Goal: Task Accomplishment & Management: Complete application form

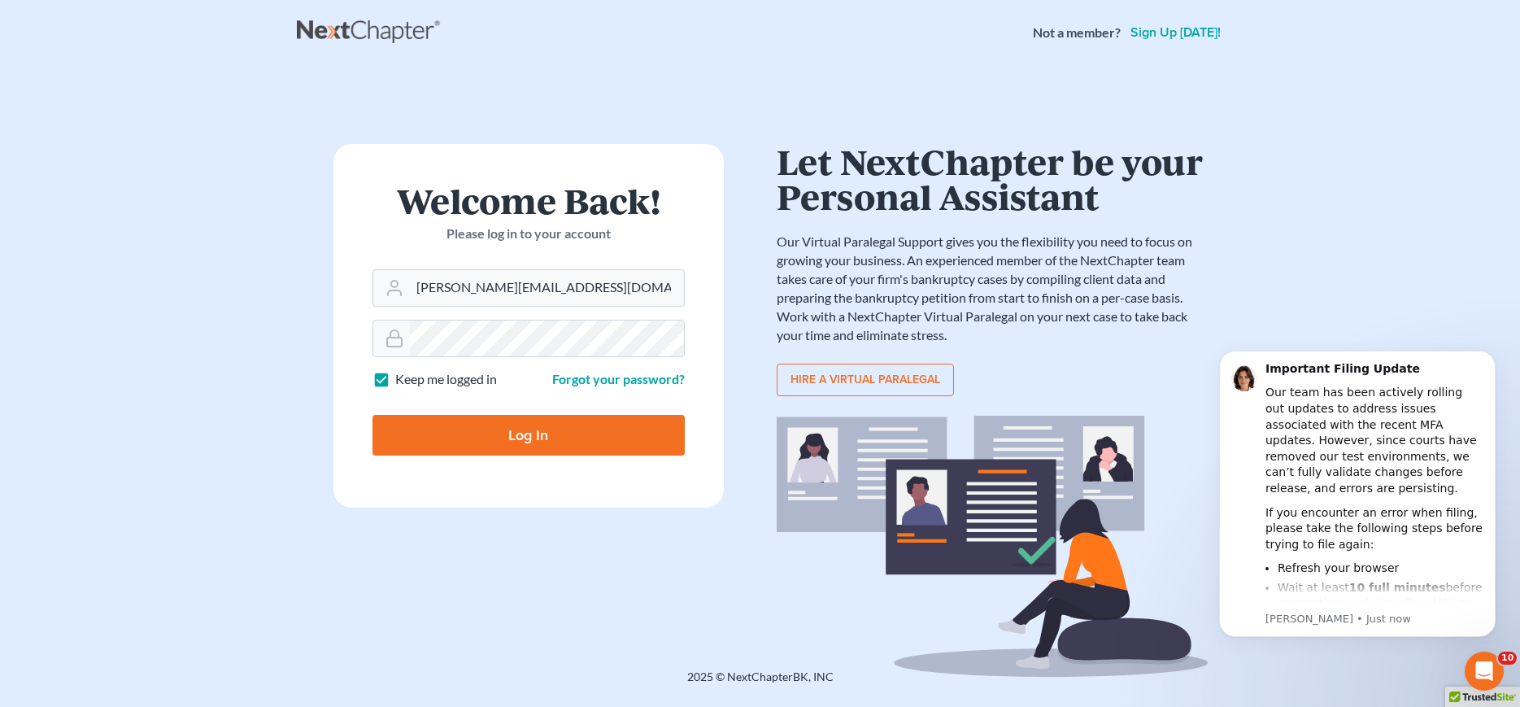
click at [537, 437] on input "Log In" at bounding box center [528, 435] width 312 height 41
type input "Thinking..."
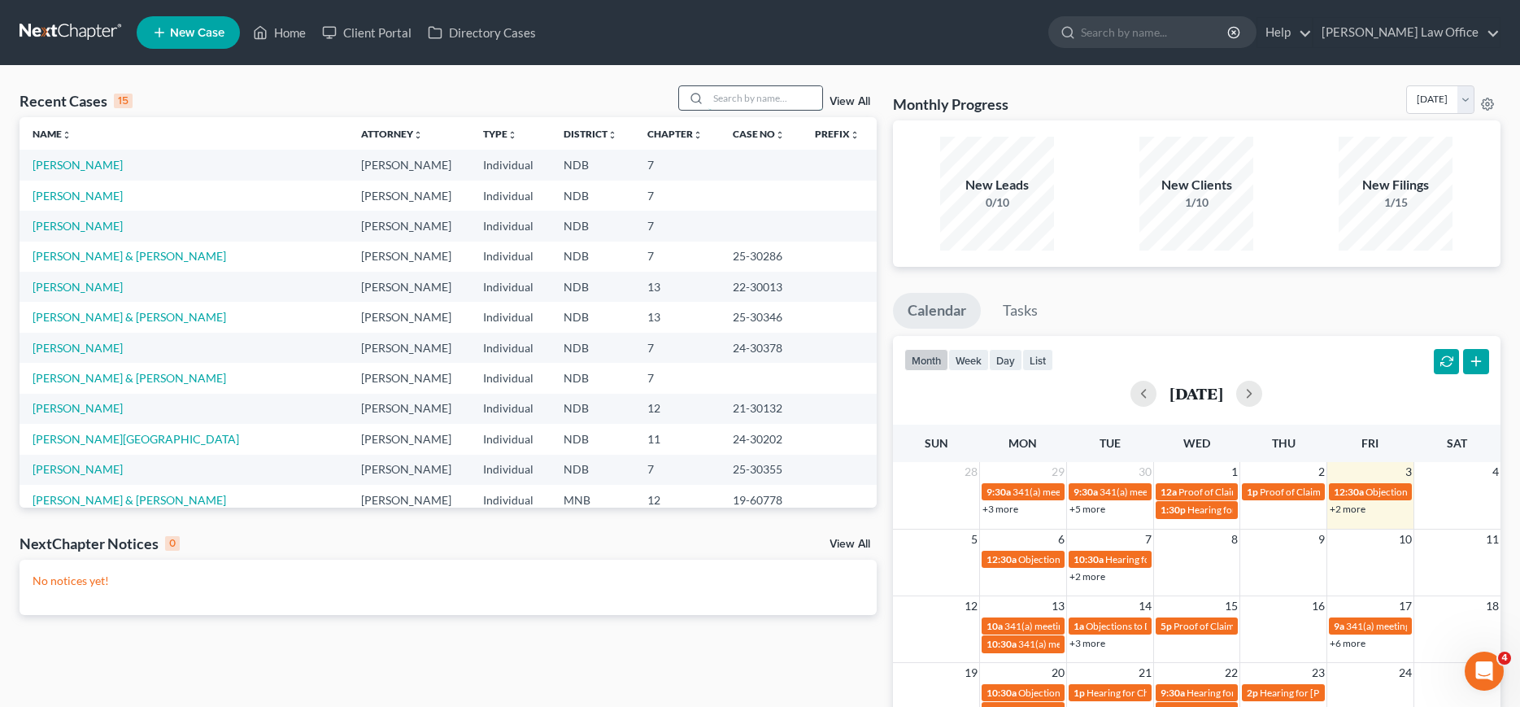
click at [717, 95] on input "search" at bounding box center [765, 98] width 114 height 24
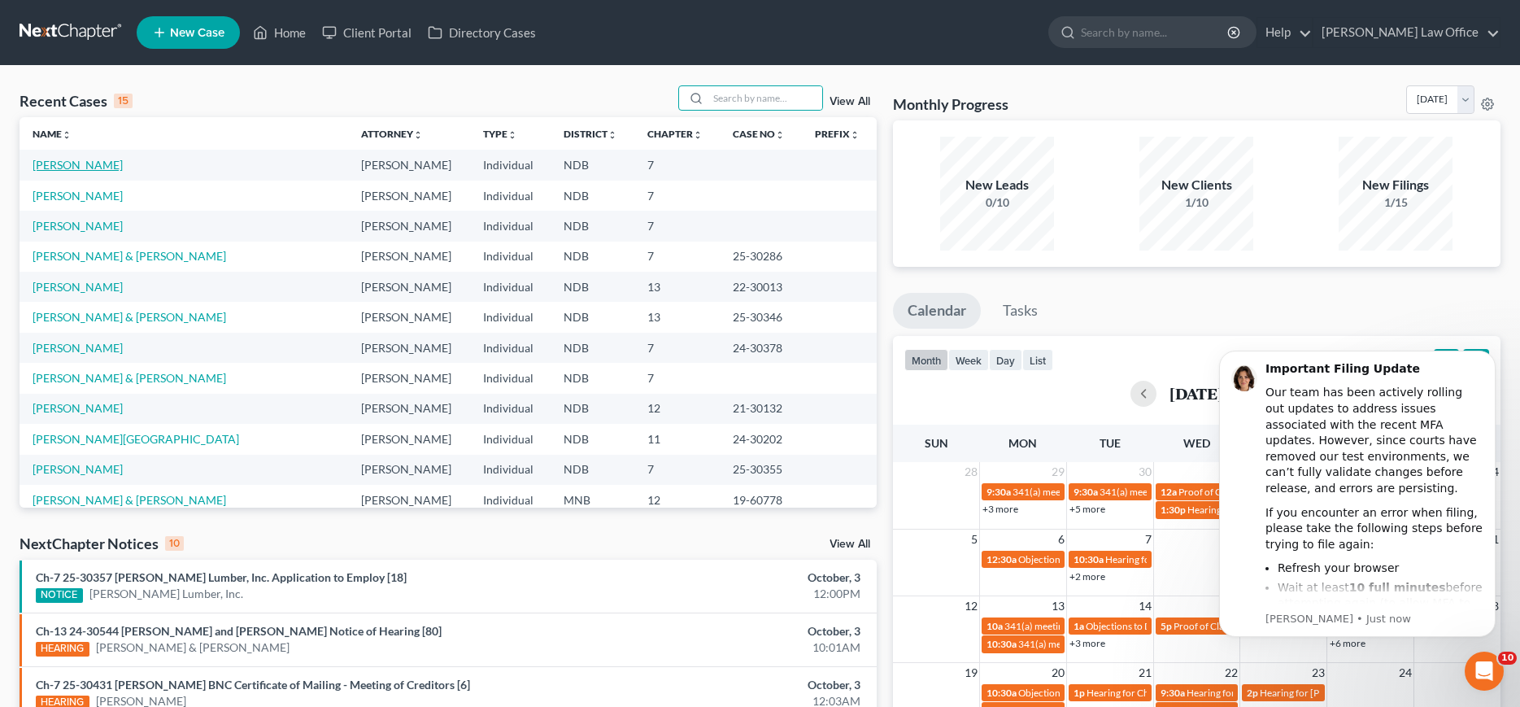
click at [64, 169] on link "Gaddie, David" at bounding box center [78, 165] width 90 height 14
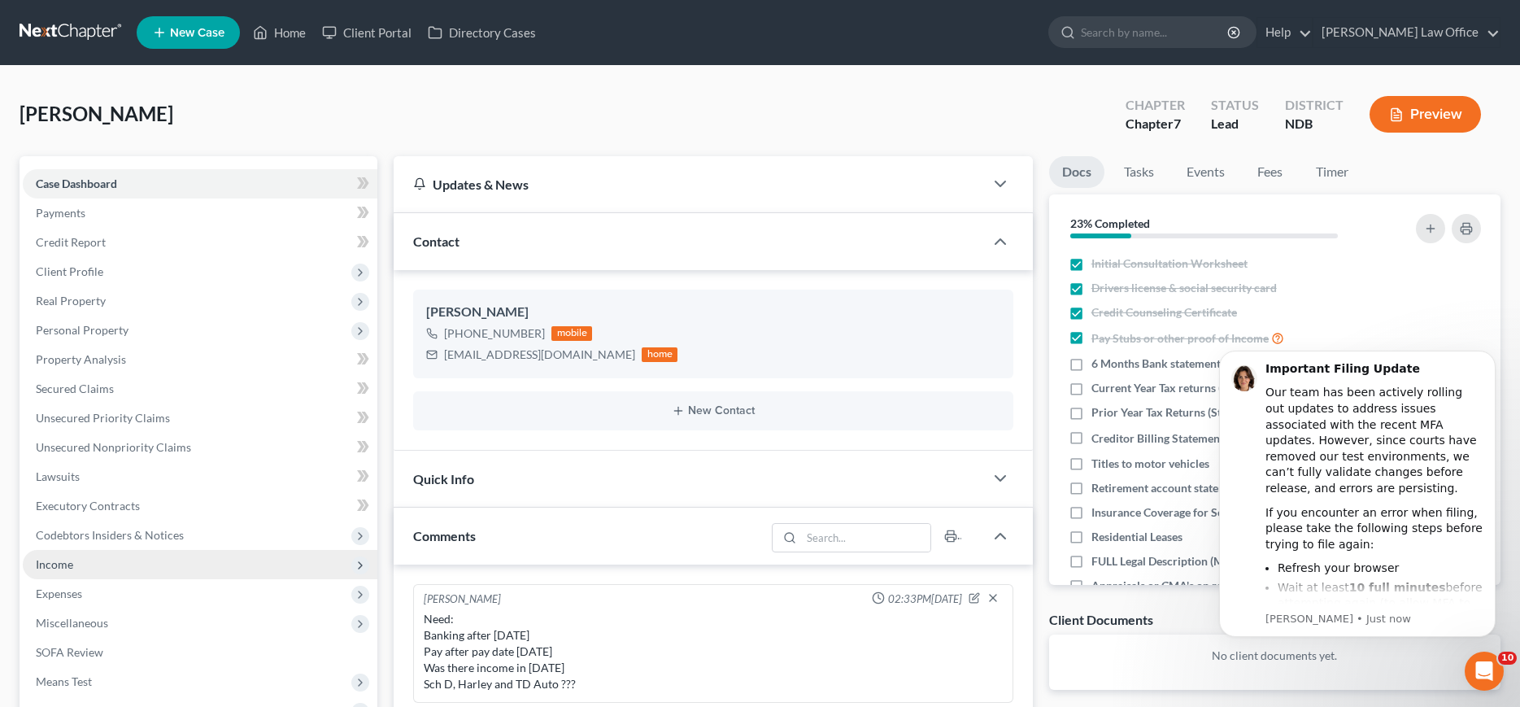
click at [58, 567] on span "Income" at bounding box center [54, 564] width 37 height 14
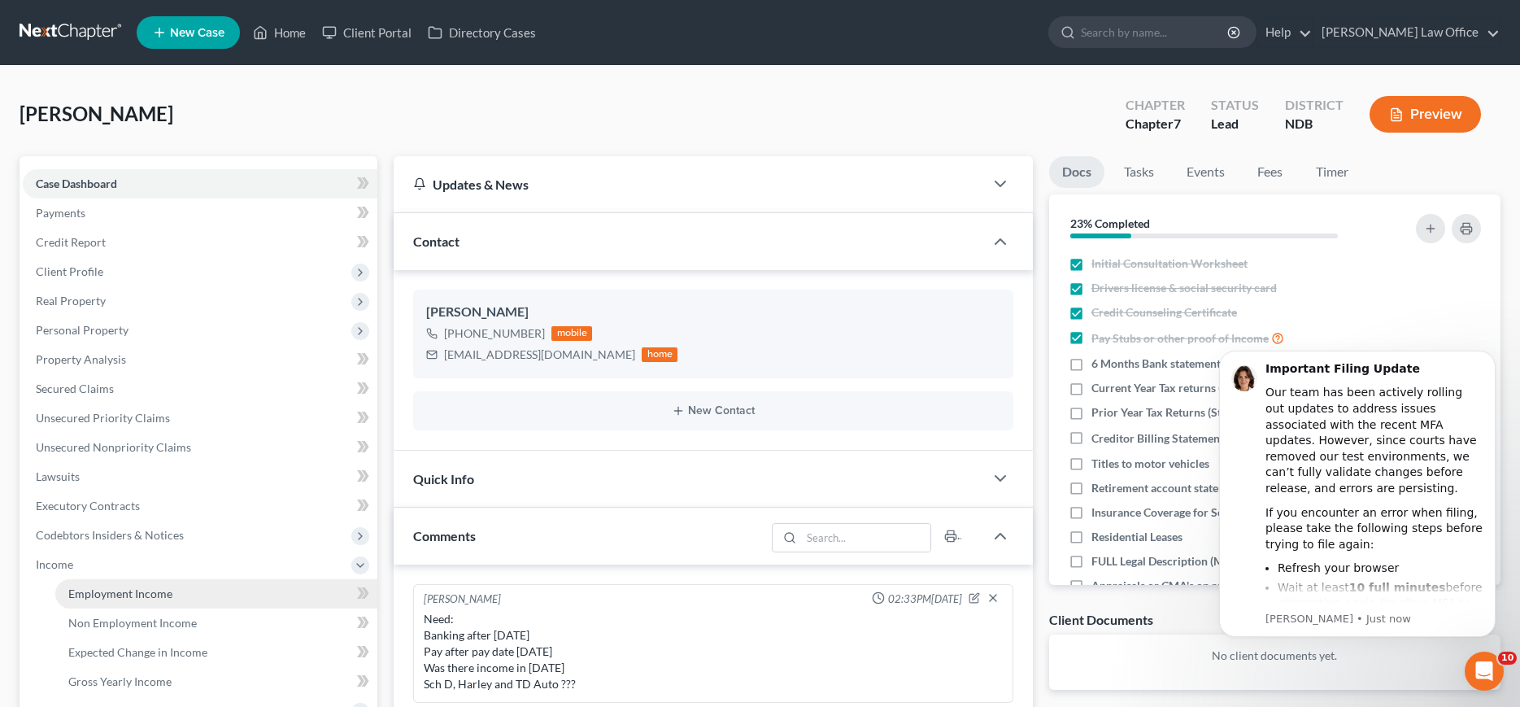
click at [121, 592] on span "Employment Income" at bounding box center [120, 593] width 104 height 14
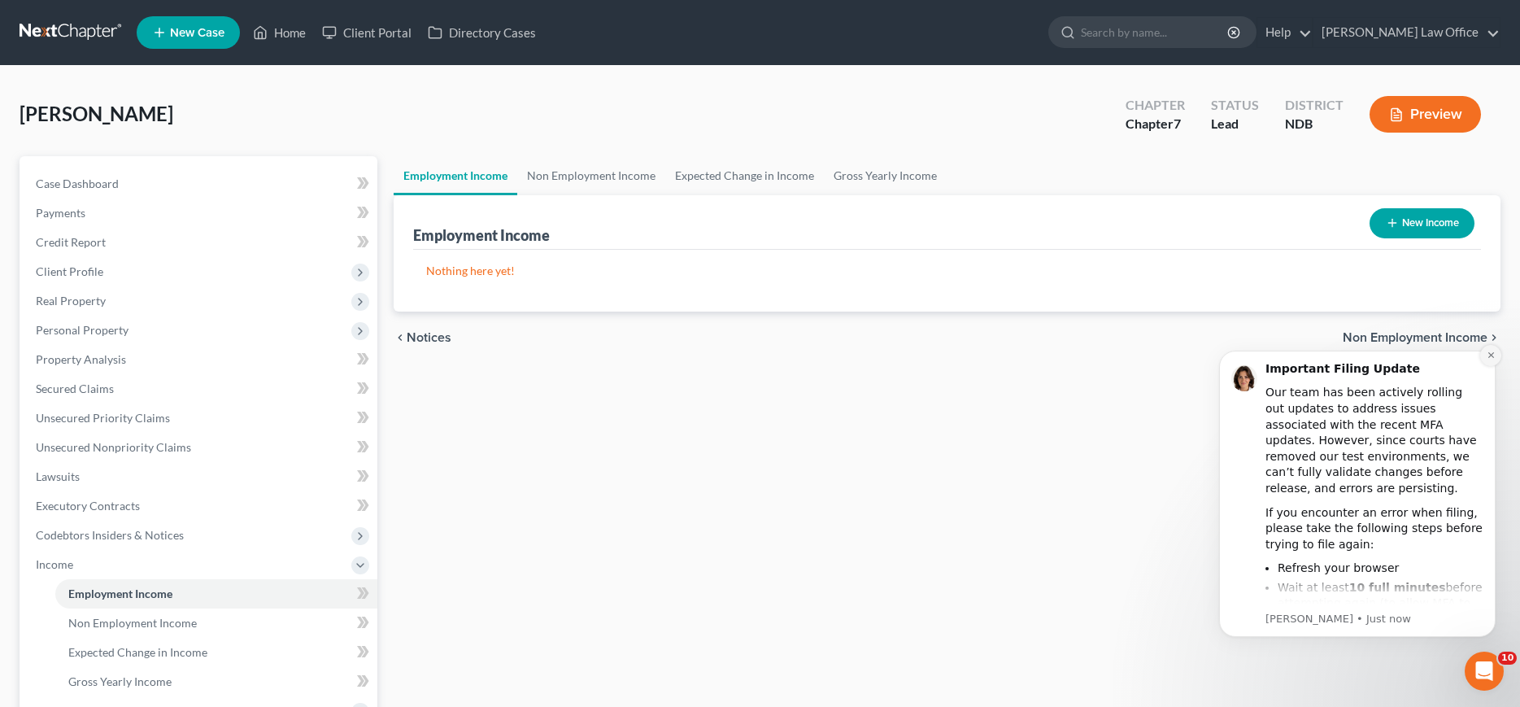
click at [1488, 360] on button "Dismiss notification" at bounding box center [1490, 355] width 21 height 21
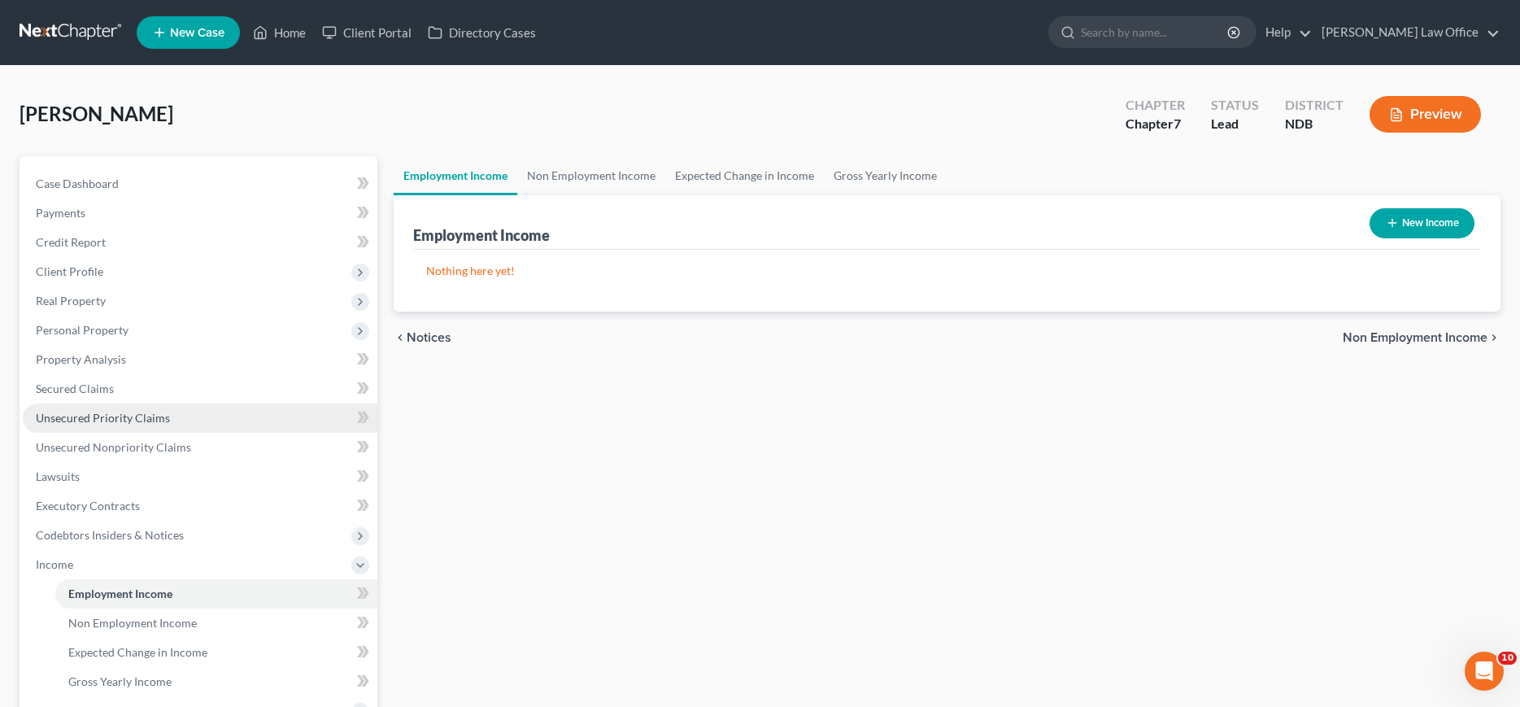
click at [62, 416] on span "Unsecured Priority Claims" at bounding box center [103, 418] width 134 height 14
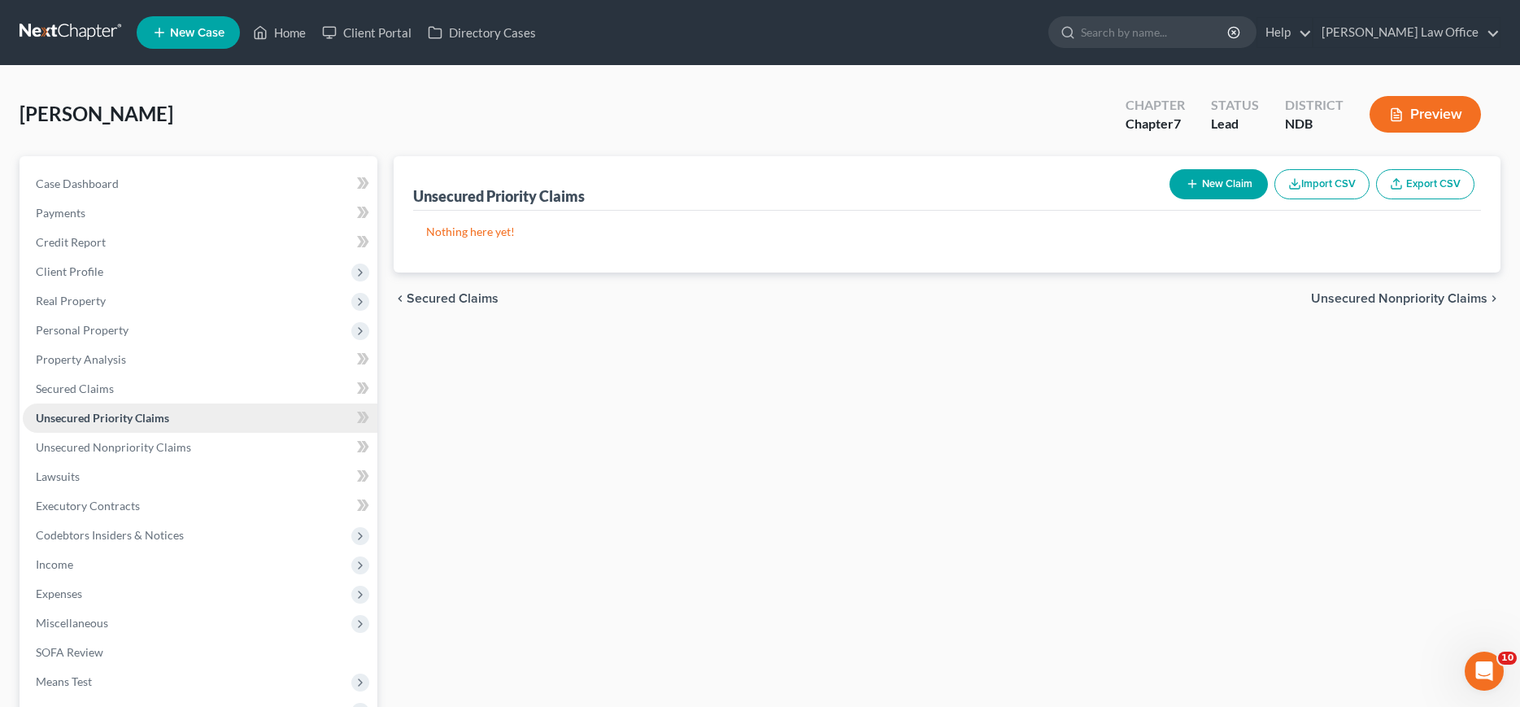
click at [87, 415] on span "Unsecured Priority Claims" at bounding box center [102, 418] width 133 height 14
click at [87, 444] on span "Unsecured Nonpriority Claims" at bounding box center [113, 447] width 155 height 14
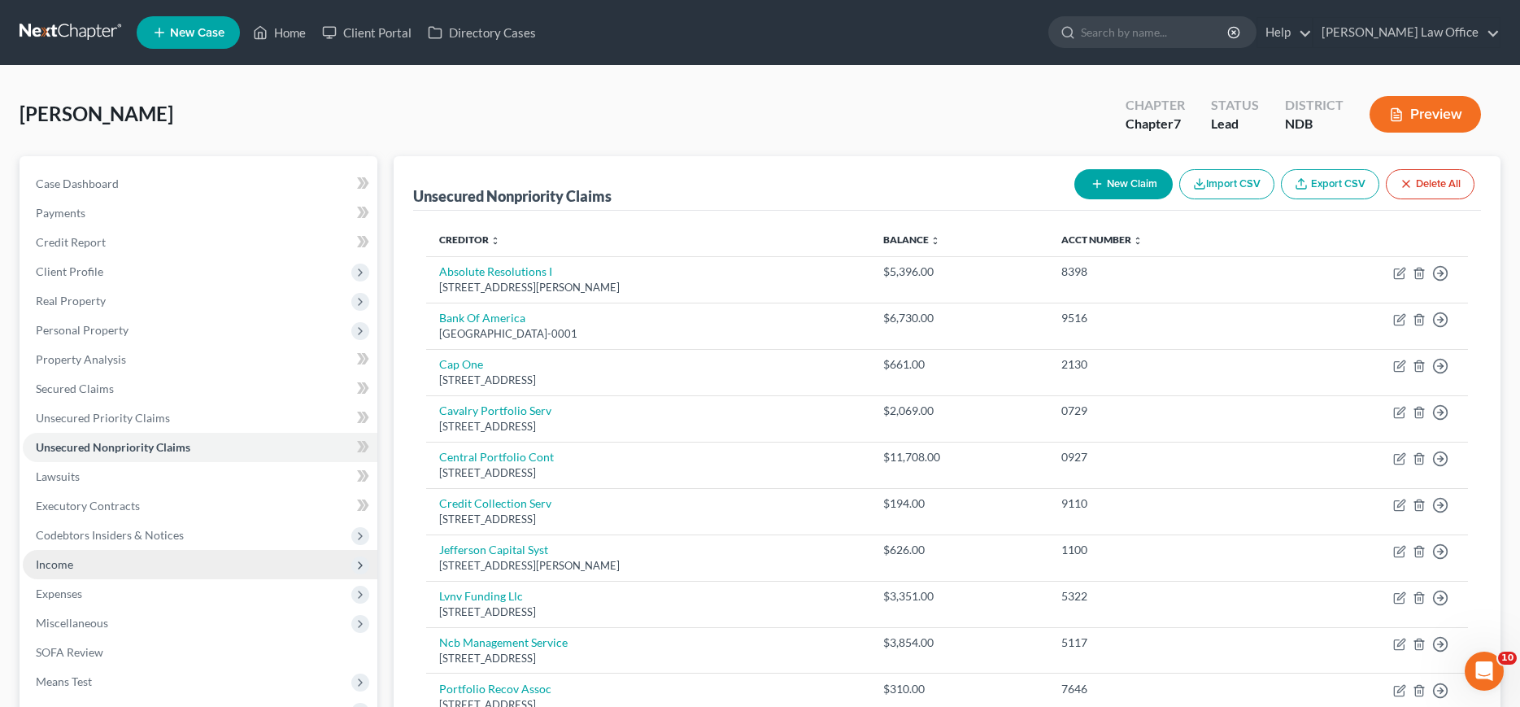
click at [59, 556] on span "Income" at bounding box center [200, 564] width 355 height 29
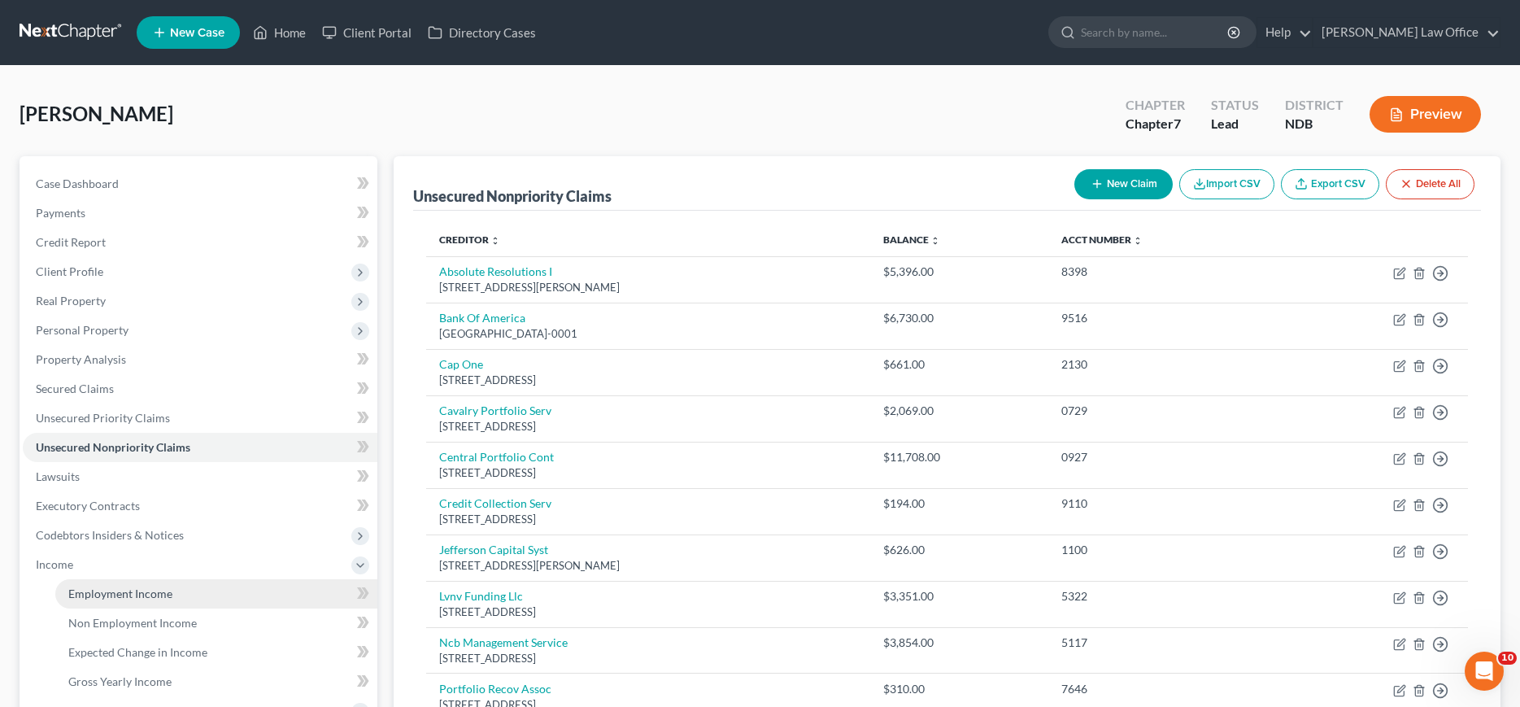
click at [92, 591] on span "Employment Income" at bounding box center [120, 593] width 104 height 14
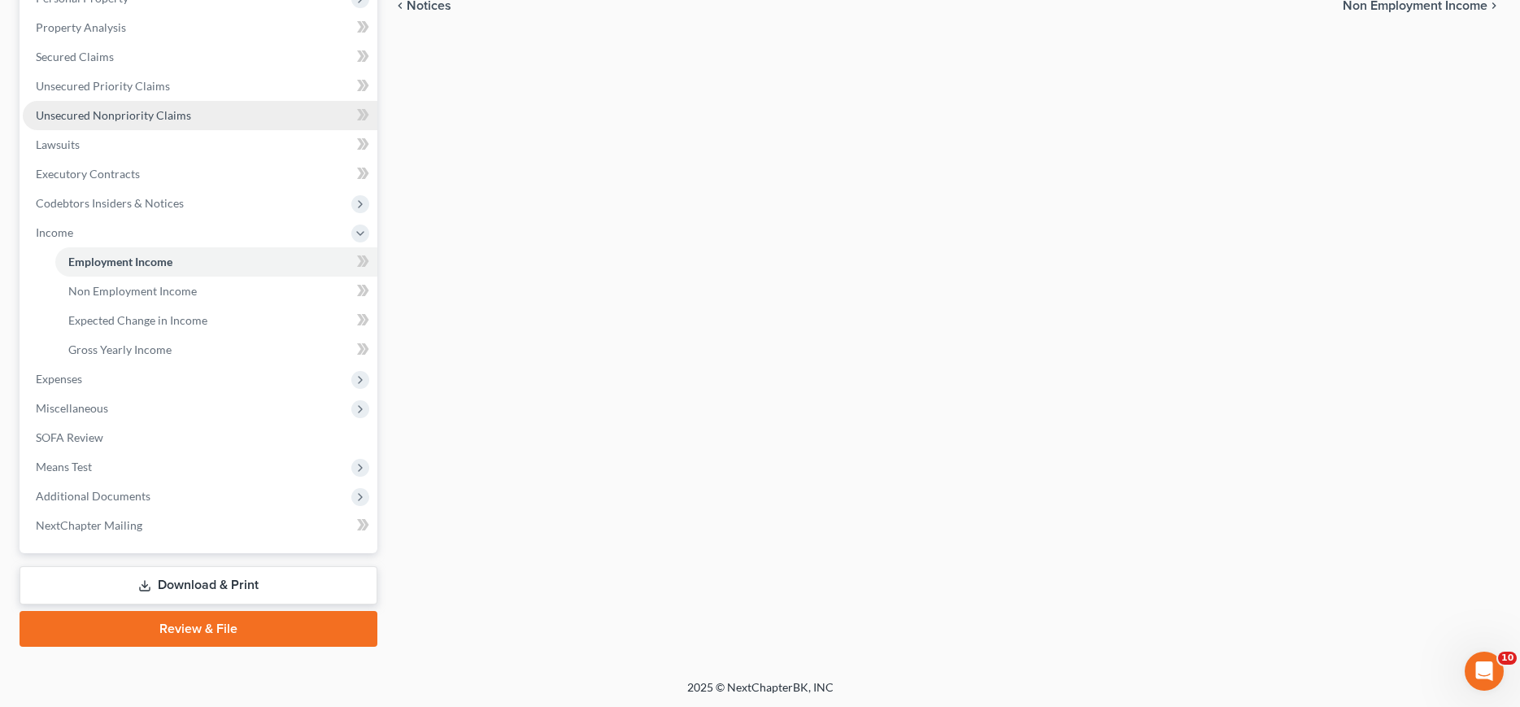
scroll to position [249, 0]
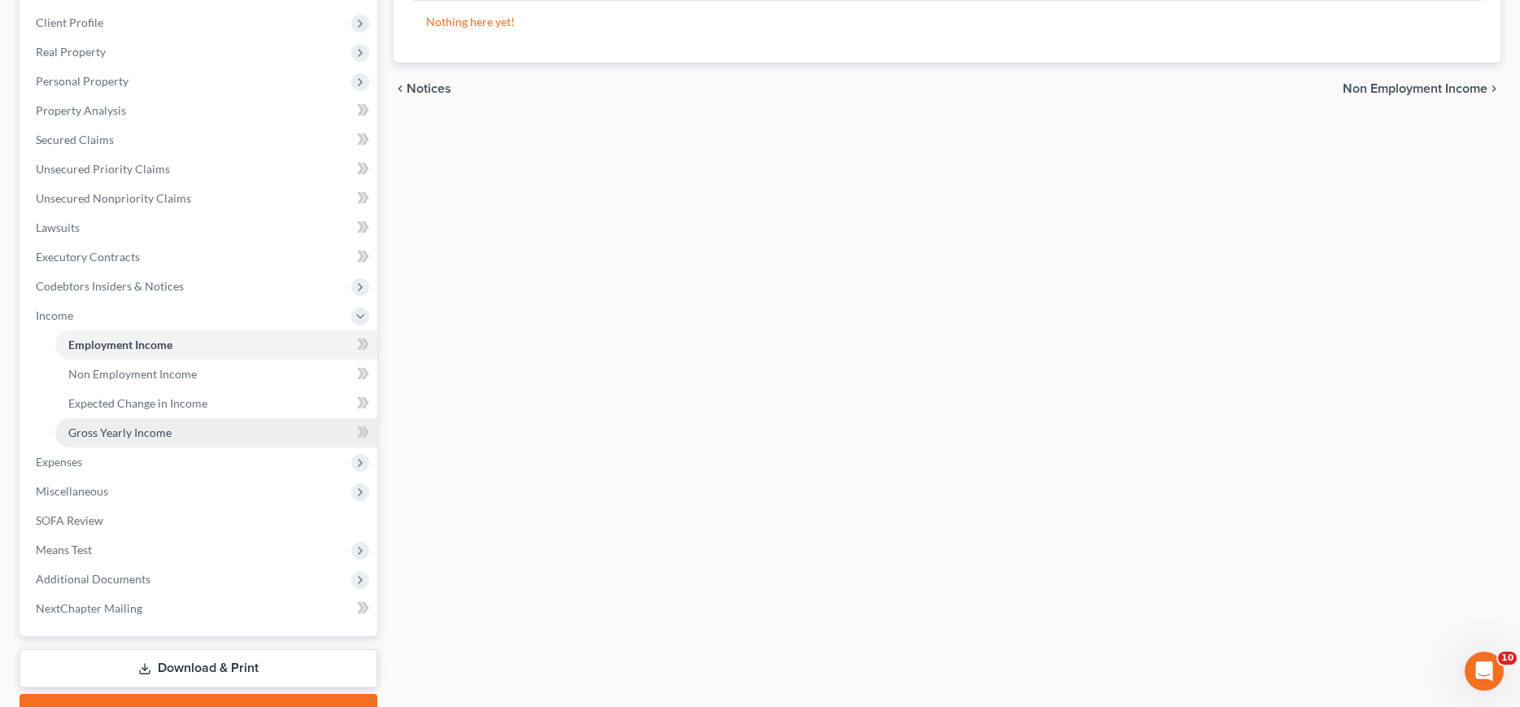
click at [98, 431] on span "Gross Yearly Income" at bounding box center [119, 432] width 103 height 14
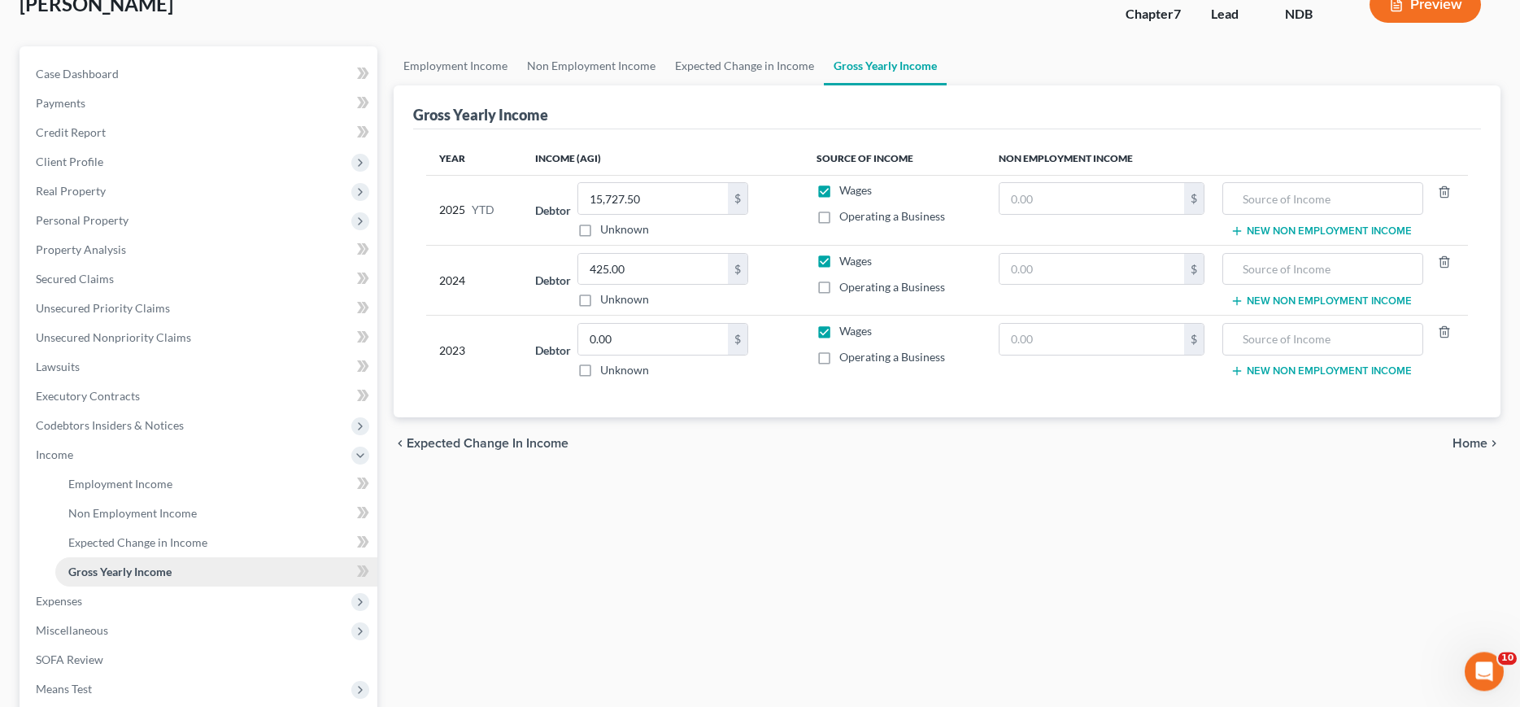
scroll to position [166, 0]
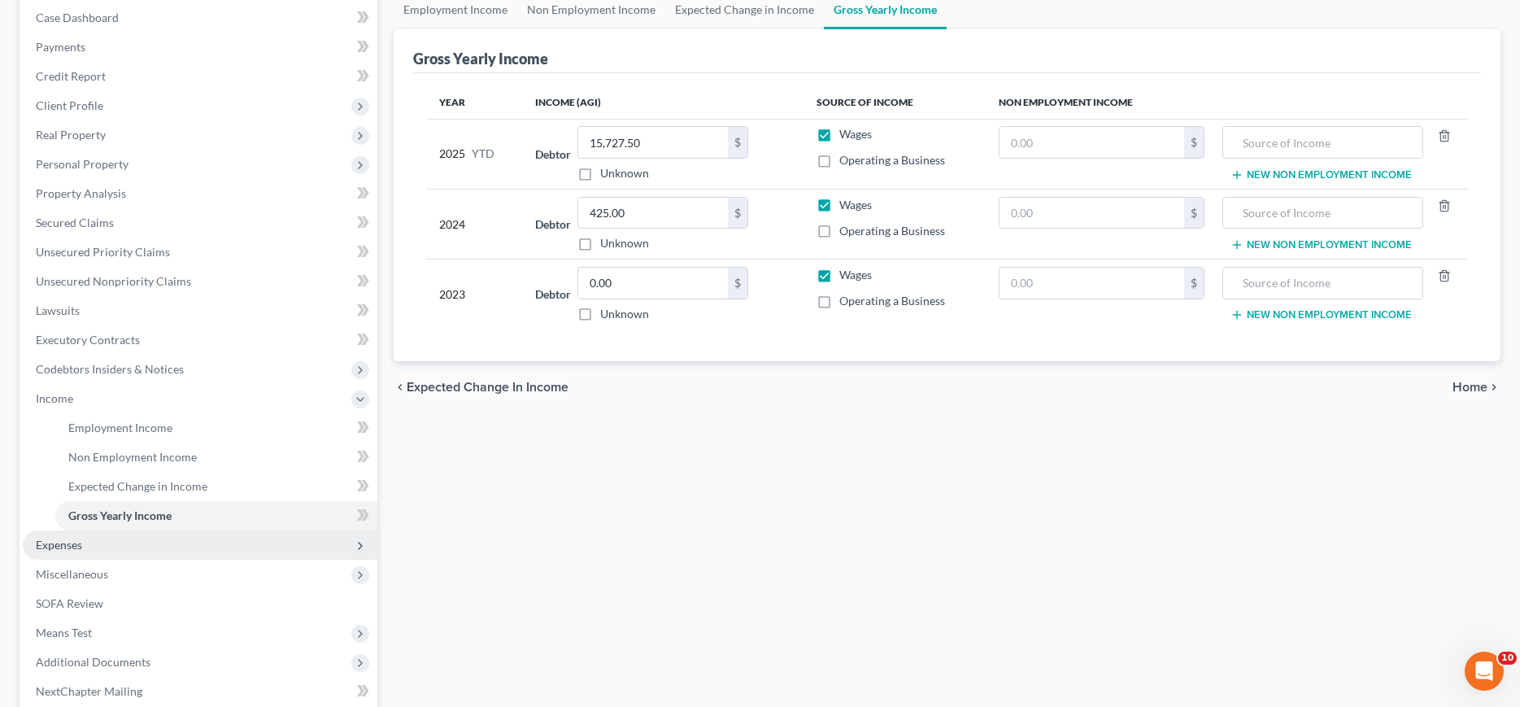
drag, startPoint x: 59, startPoint y: 546, endPoint x: 68, endPoint y: 547, distance: 9.1
click at [62, 546] on span "Expenses" at bounding box center [59, 545] width 46 height 14
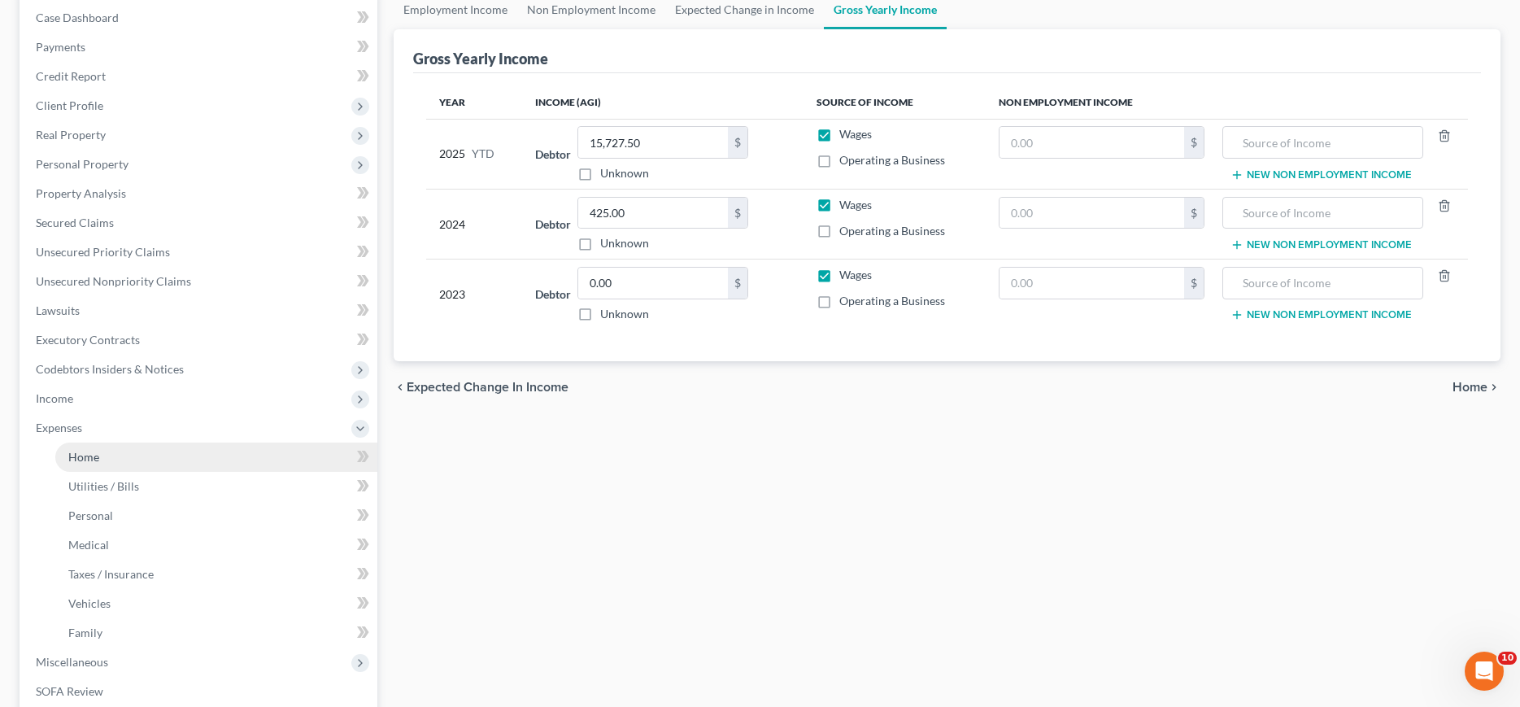
click at [98, 459] on span "Home" at bounding box center [83, 457] width 31 height 14
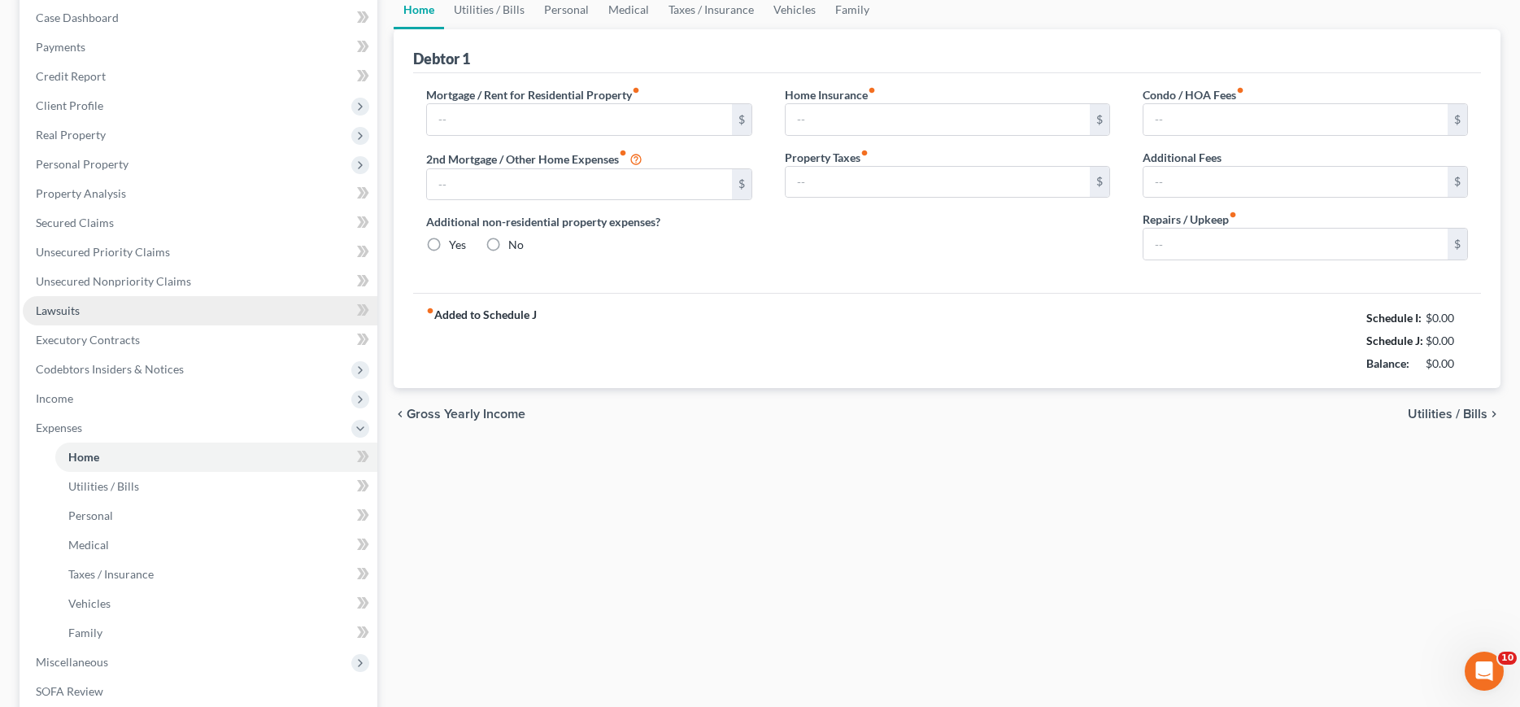
type input "0.00"
radio input "true"
type input "0.00"
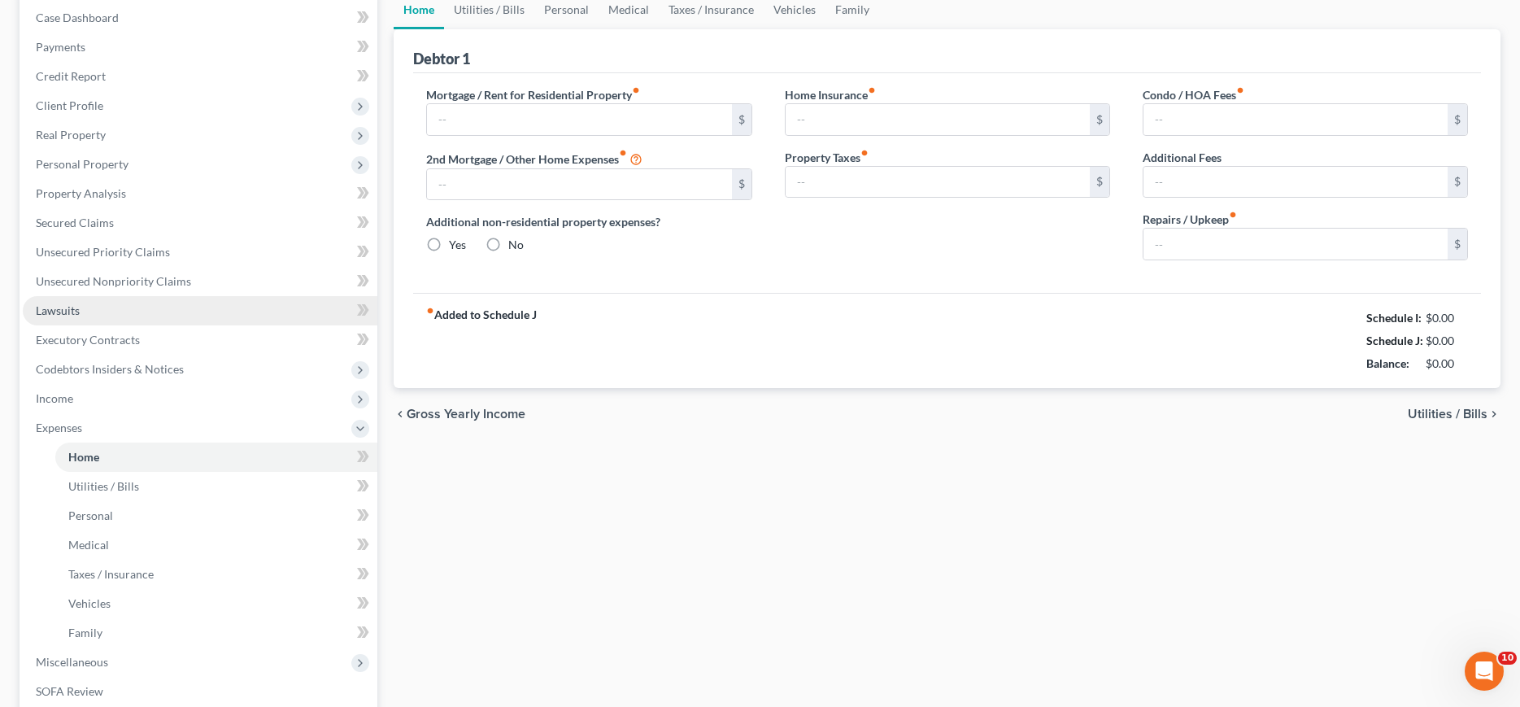
type input "0.00"
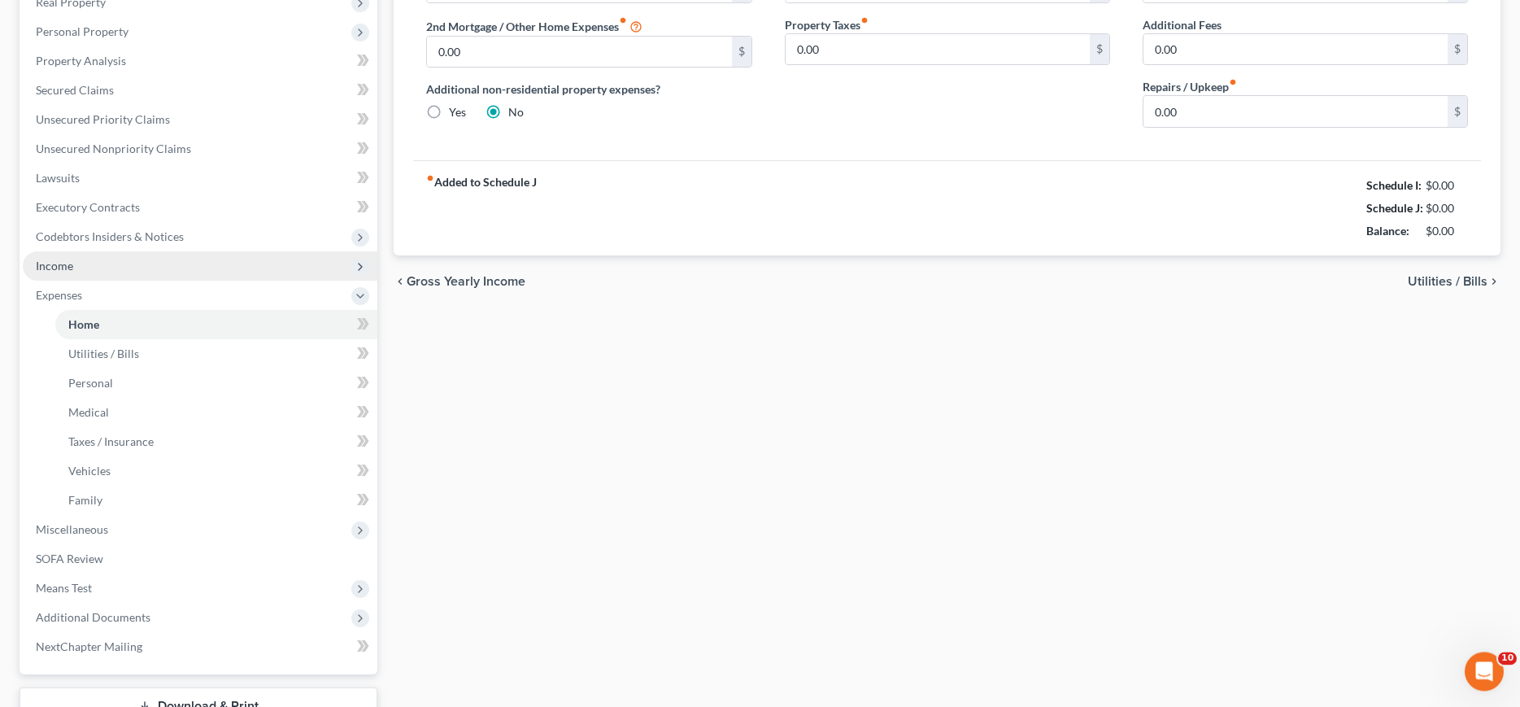
scroll to position [332, 0]
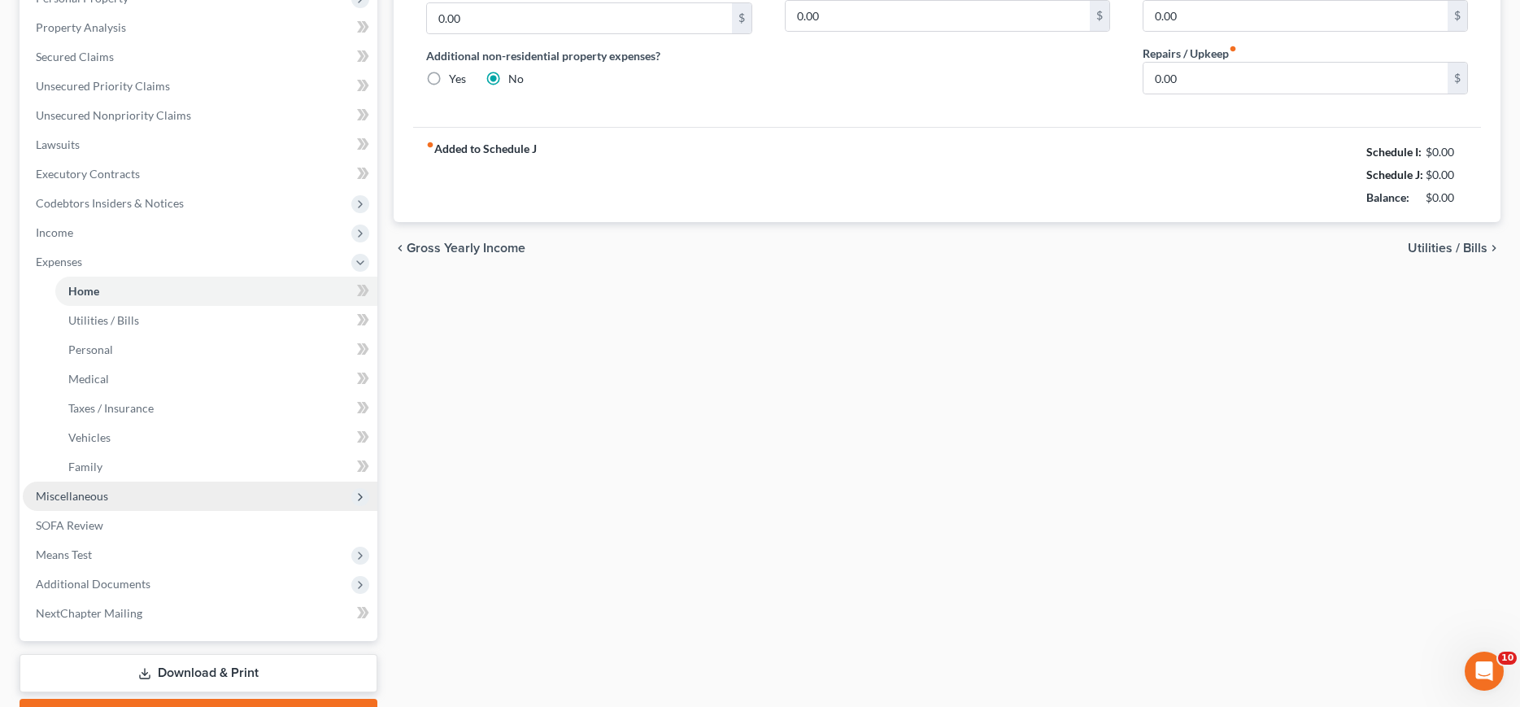
click at [72, 494] on span "Miscellaneous" at bounding box center [72, 496] width 72 height 14
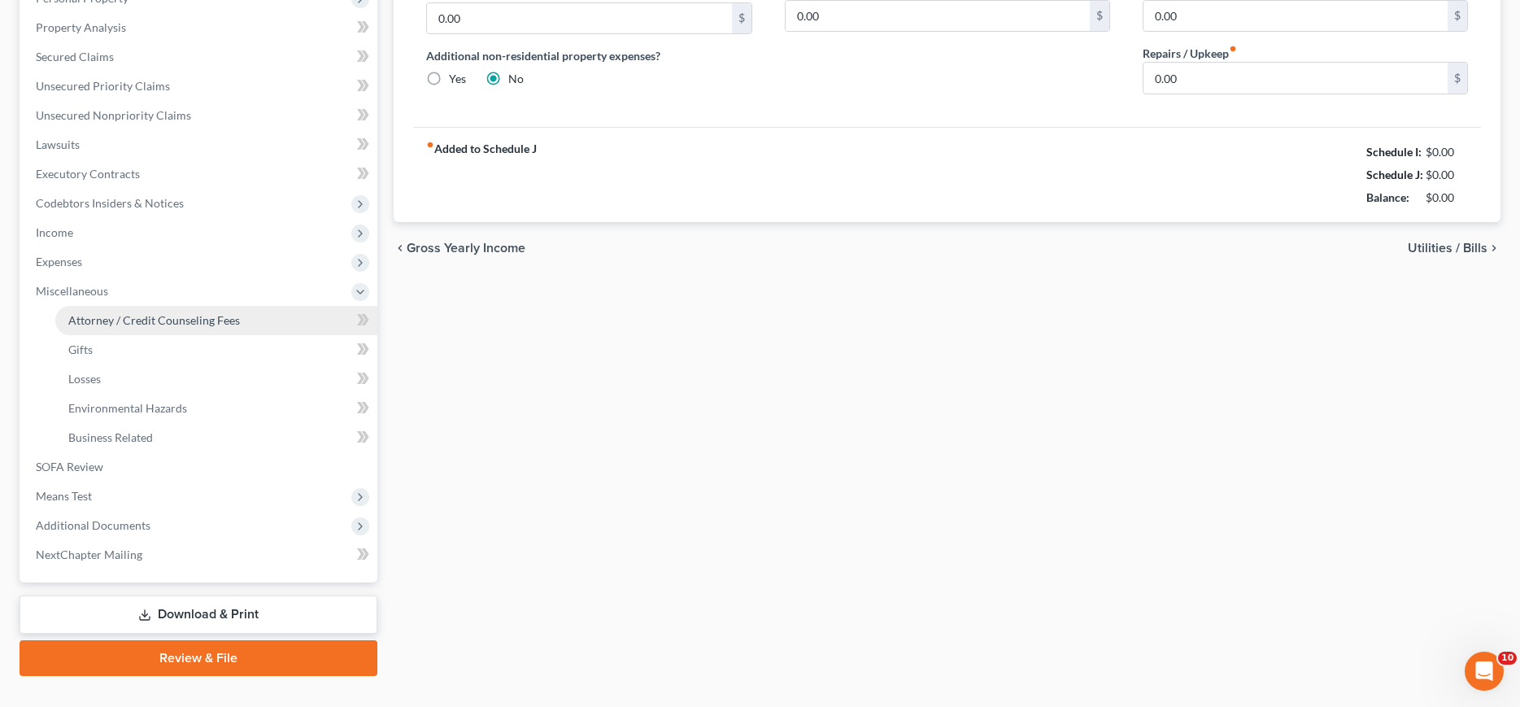
click at [121, 315] on span "Attorney / Credit Counseling Fees" at bounding box center [154, 320] width 172 height 14
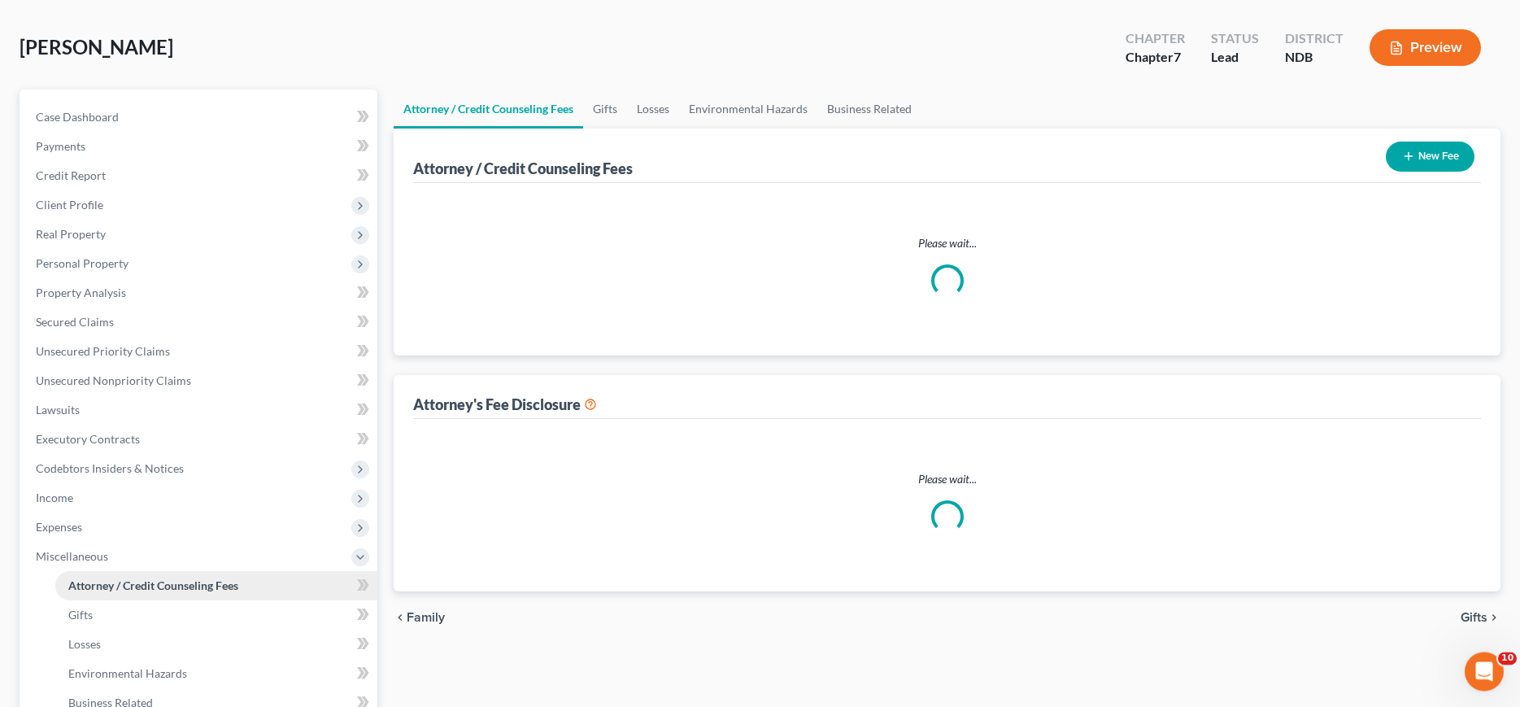
select select "5"
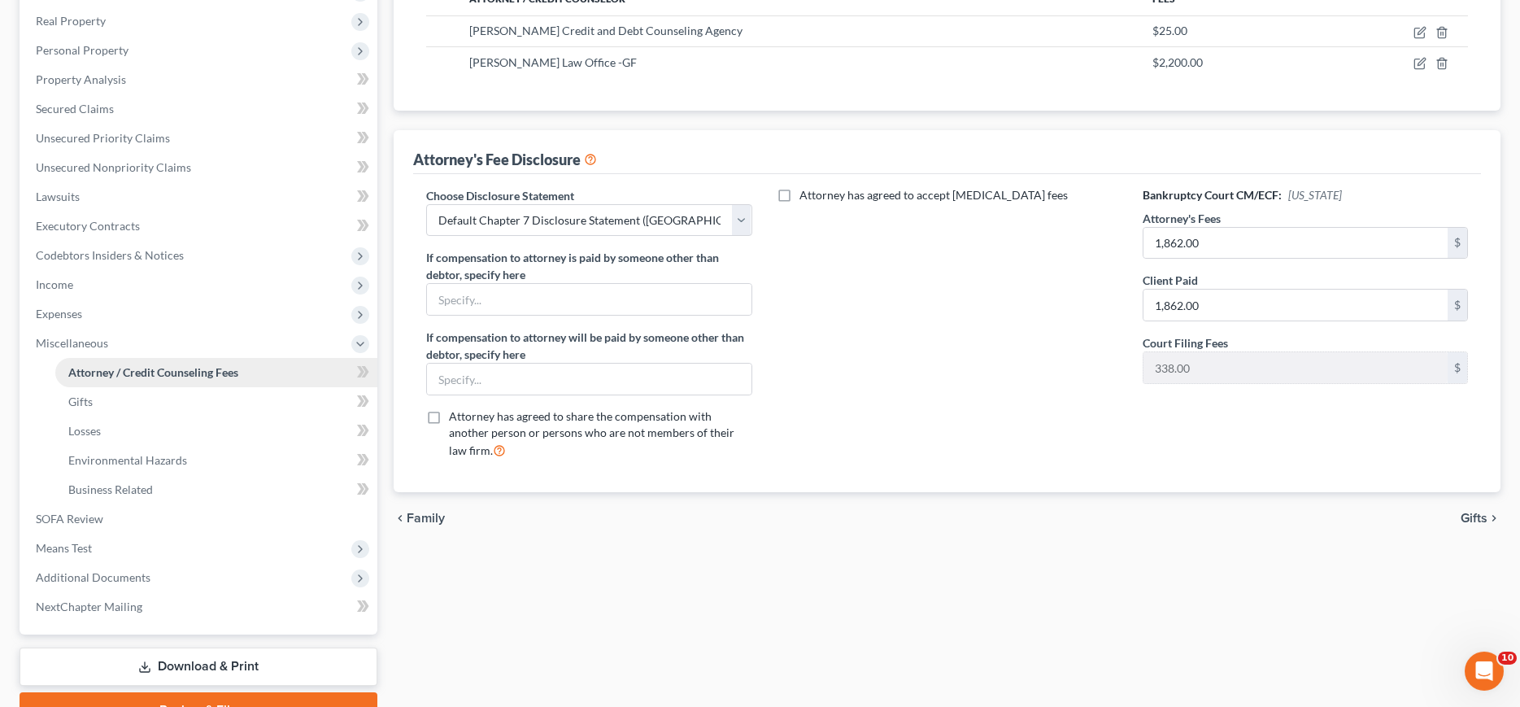
scroll to position [332, 0]
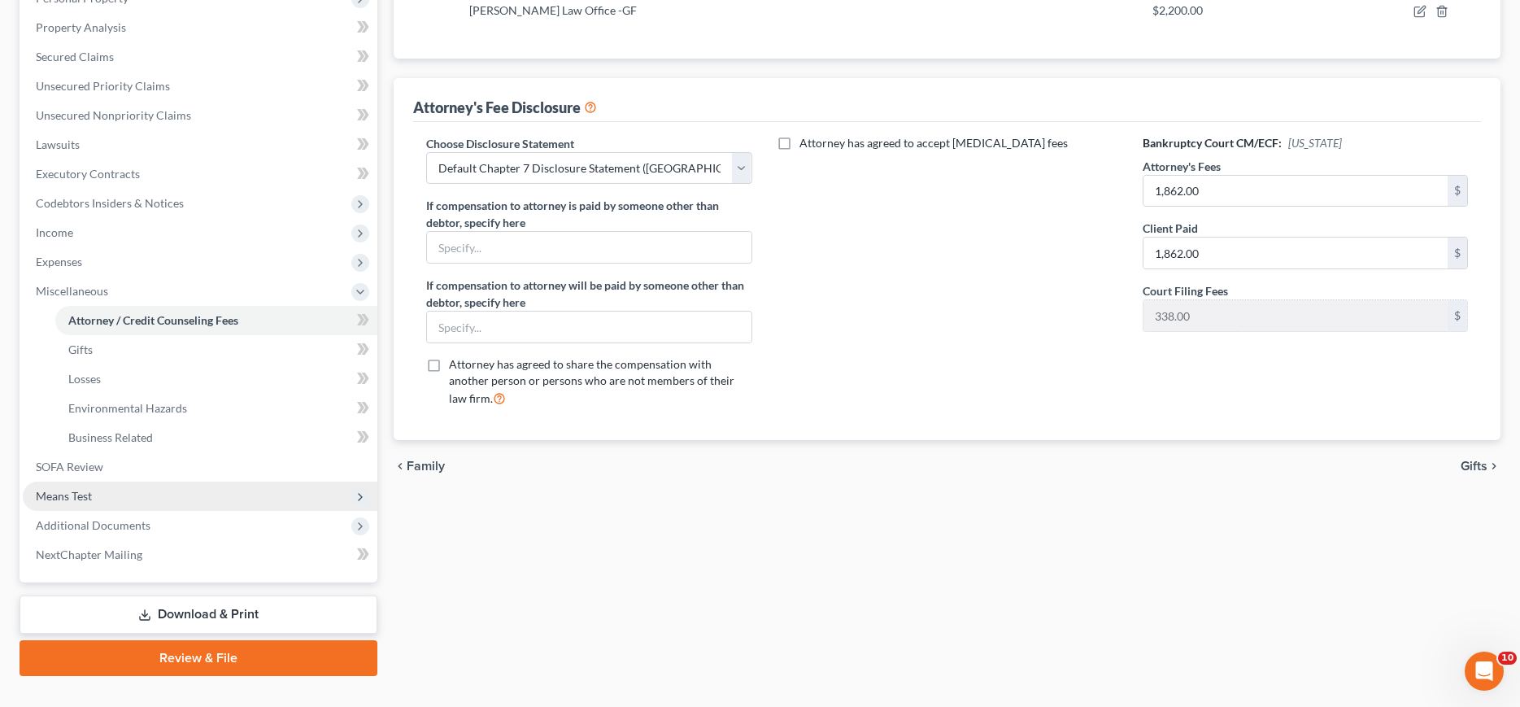
click at [105, 499] on span "Means Test" at bounding box center [200, 495] width 355 height 29
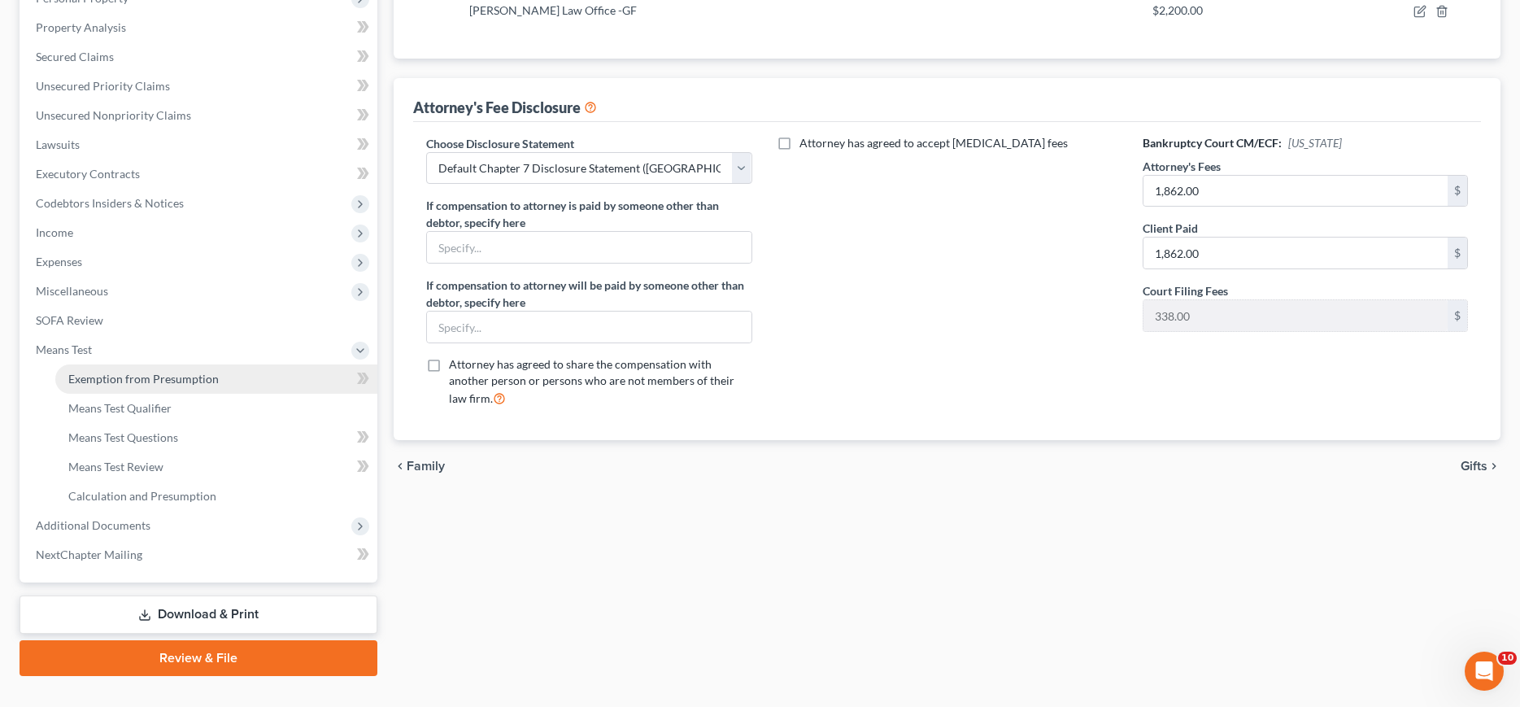
click at [108, 386] on link "Exemption from Presumption" at bounding box center [216, 378] width 322 height 29
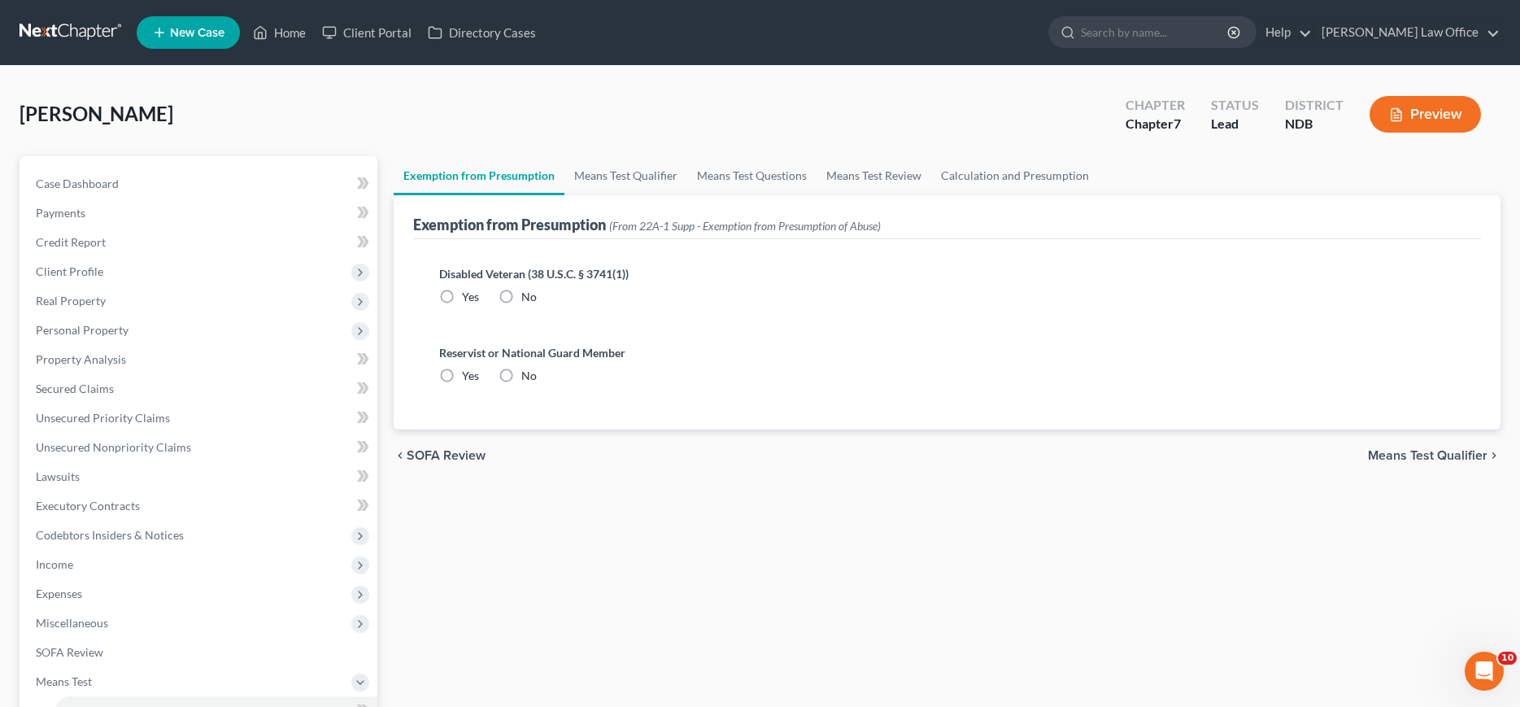
click at [521, 296] on label "No" at bounding box center [528, 297] width 15 height 16
click at [528, 296] on input "No" at bounding box center [533, 294] width 11 height 11
radio input "true"
click at [521, 376] on label "No" at bounding box center [528, 376] width 15 height 16
click at [528, 376] on input "No" at bounding box center [533, 373] width 11 height 11
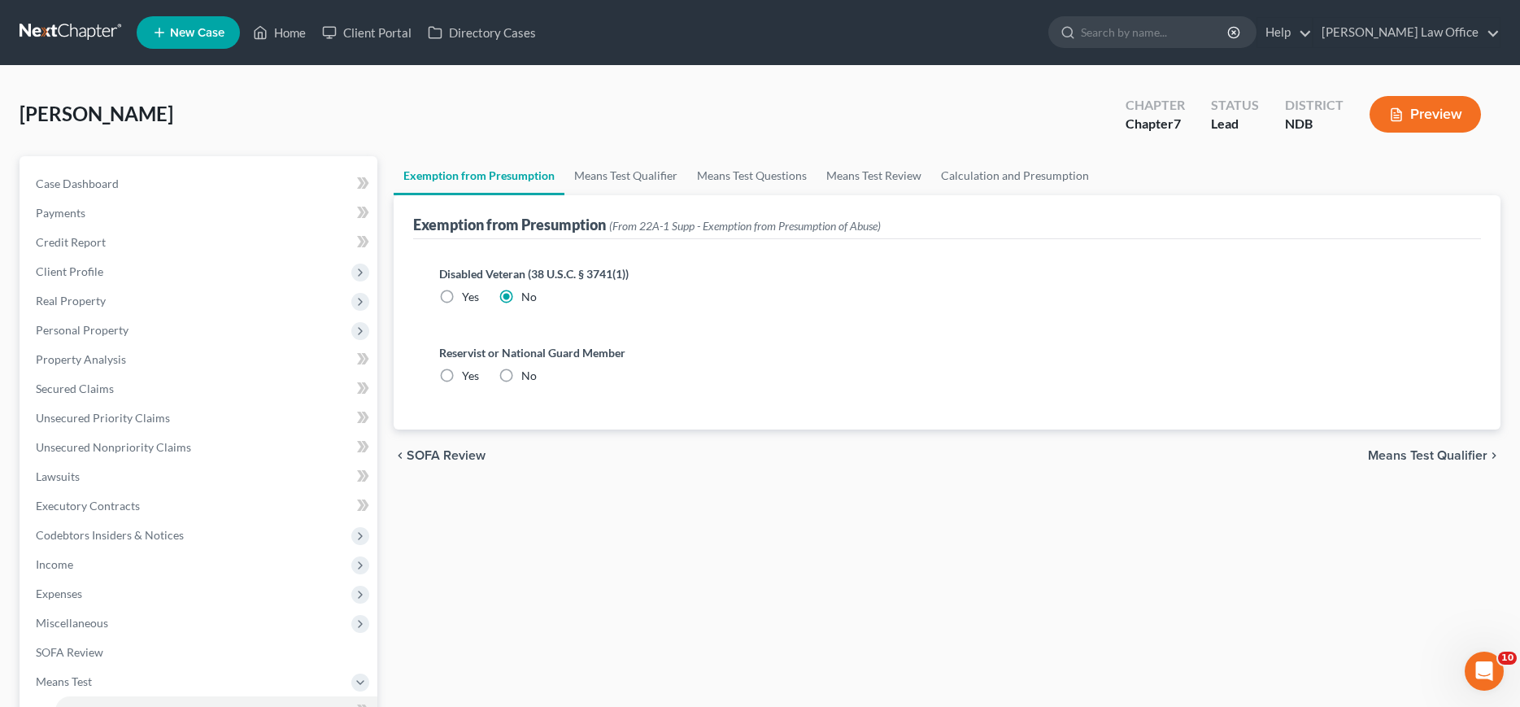
radio input "true"
click at [1417, 459] on span "Means Test Qualifier" at bounding box center [1428, 455] width 120 height 13
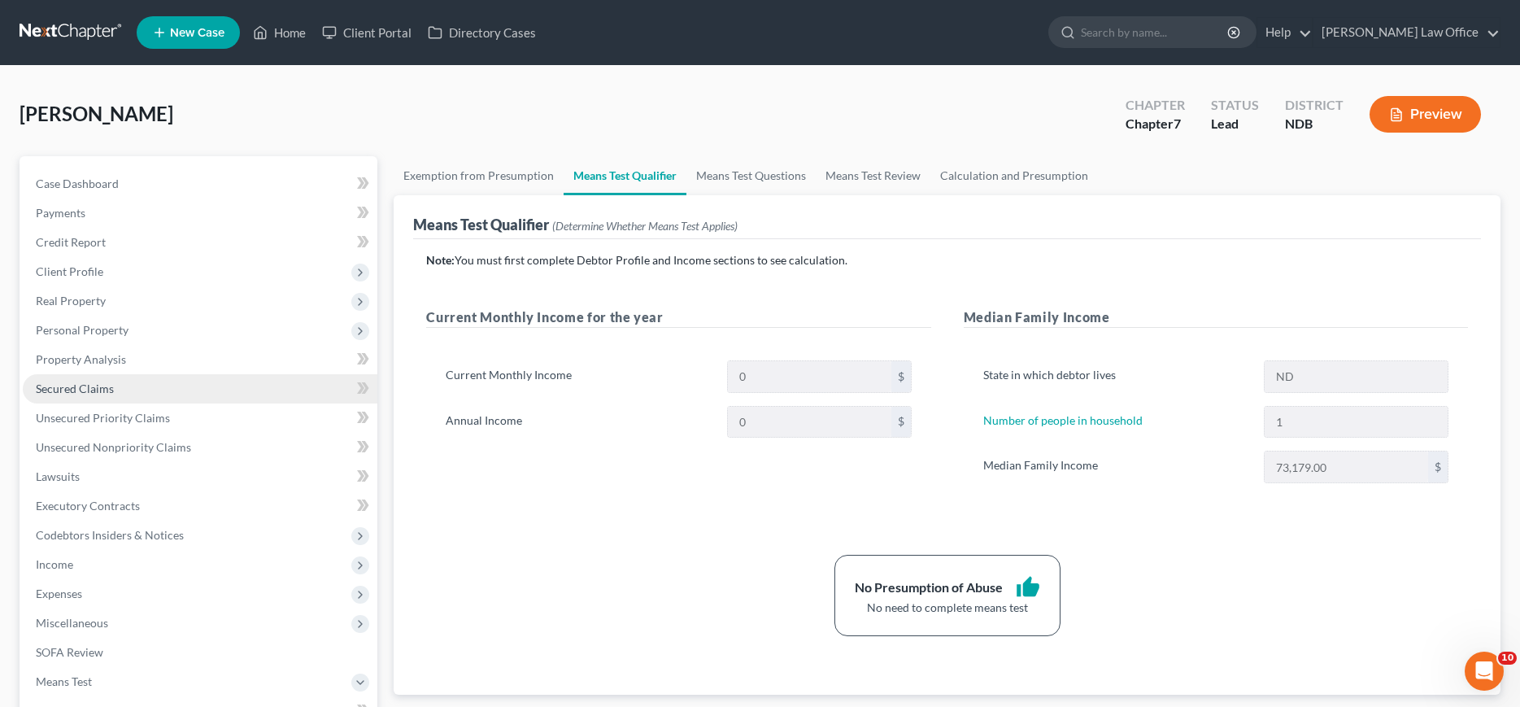
click at [67, 382] on span "Secured Claims" at bounding box center [75, 388] width 78 height 14
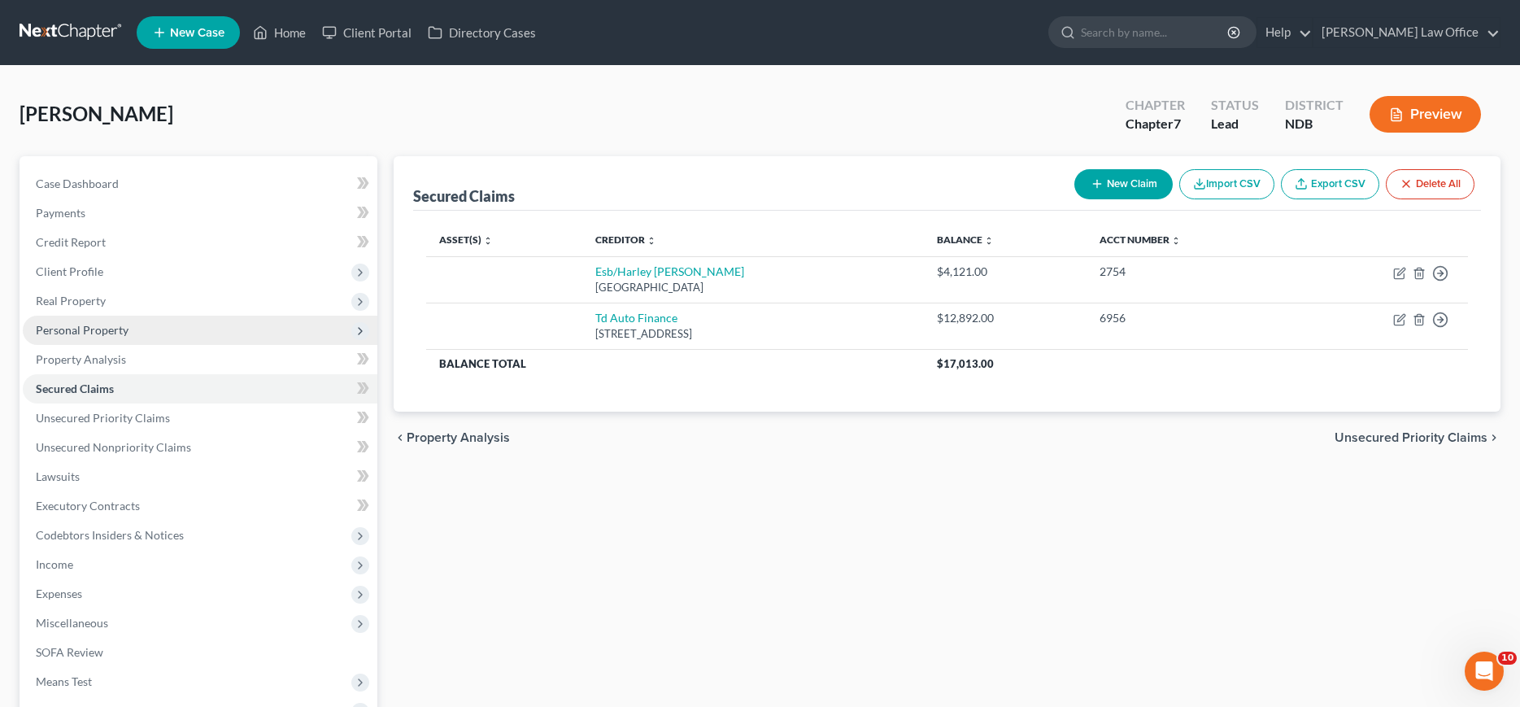
click at [72, 330] on span "Personal Property" at bounding box center [82, 330] width 93 height 14
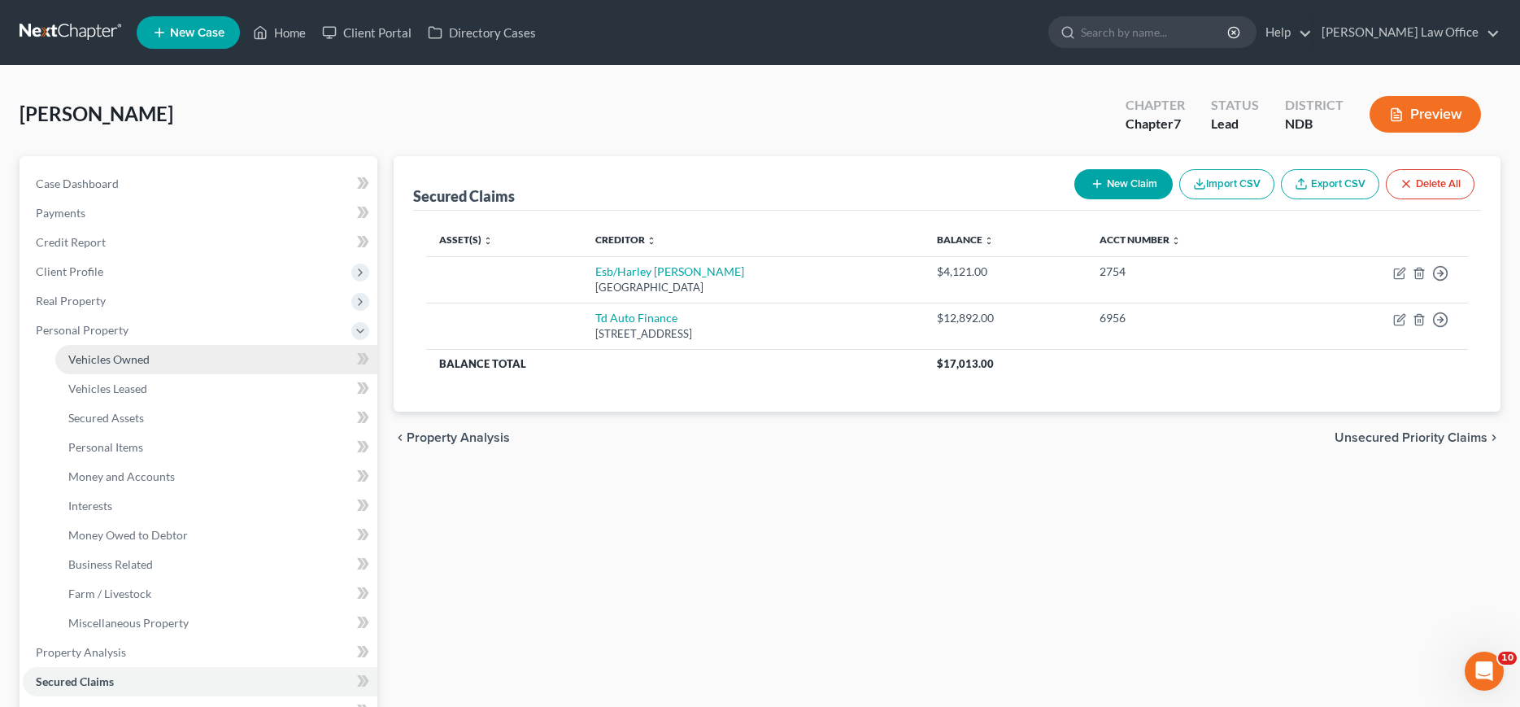
click at [94, 359] on span "Vehicles Owned" at bounding box center [108, 359] width 81 height 14
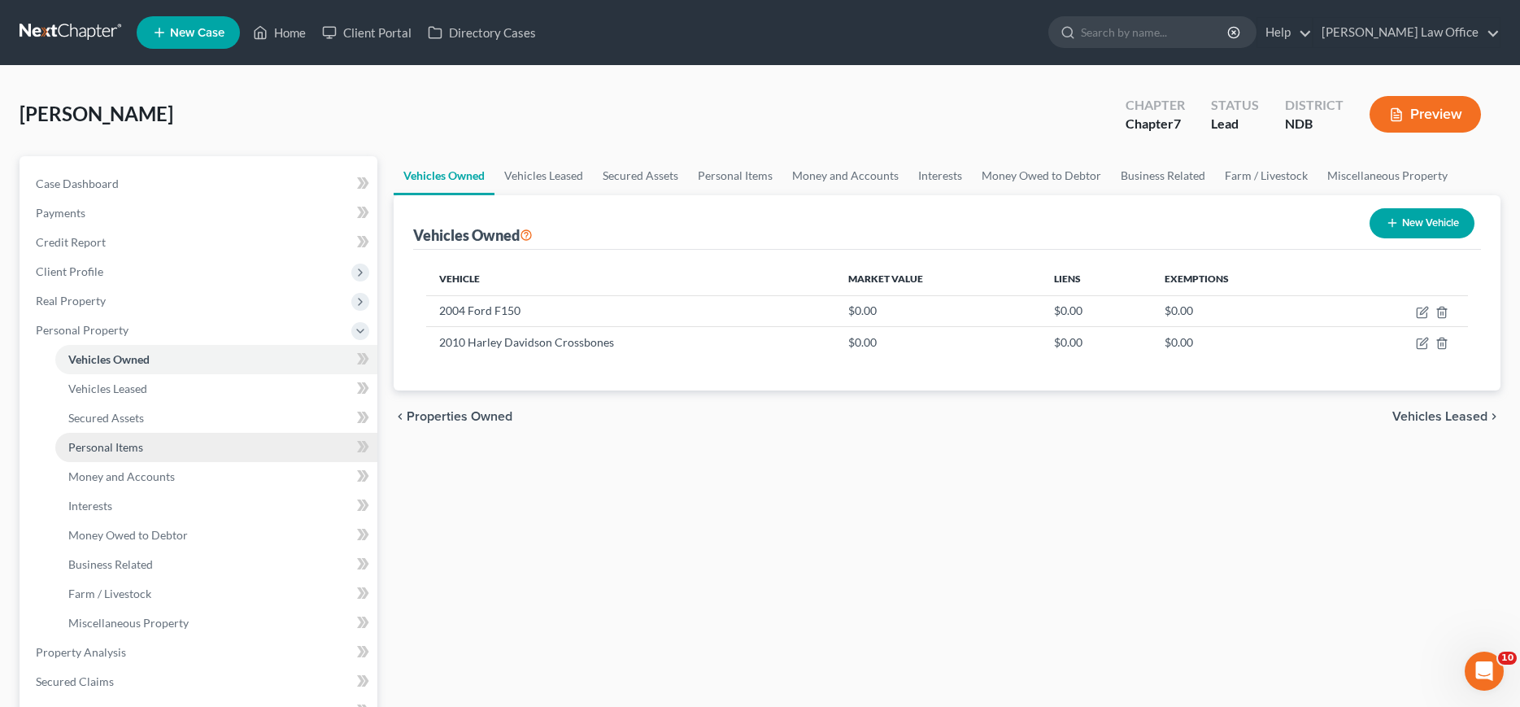
click at [92, 445] on span "Personal Items" at bounding box center [105, 447] width 75 height 14
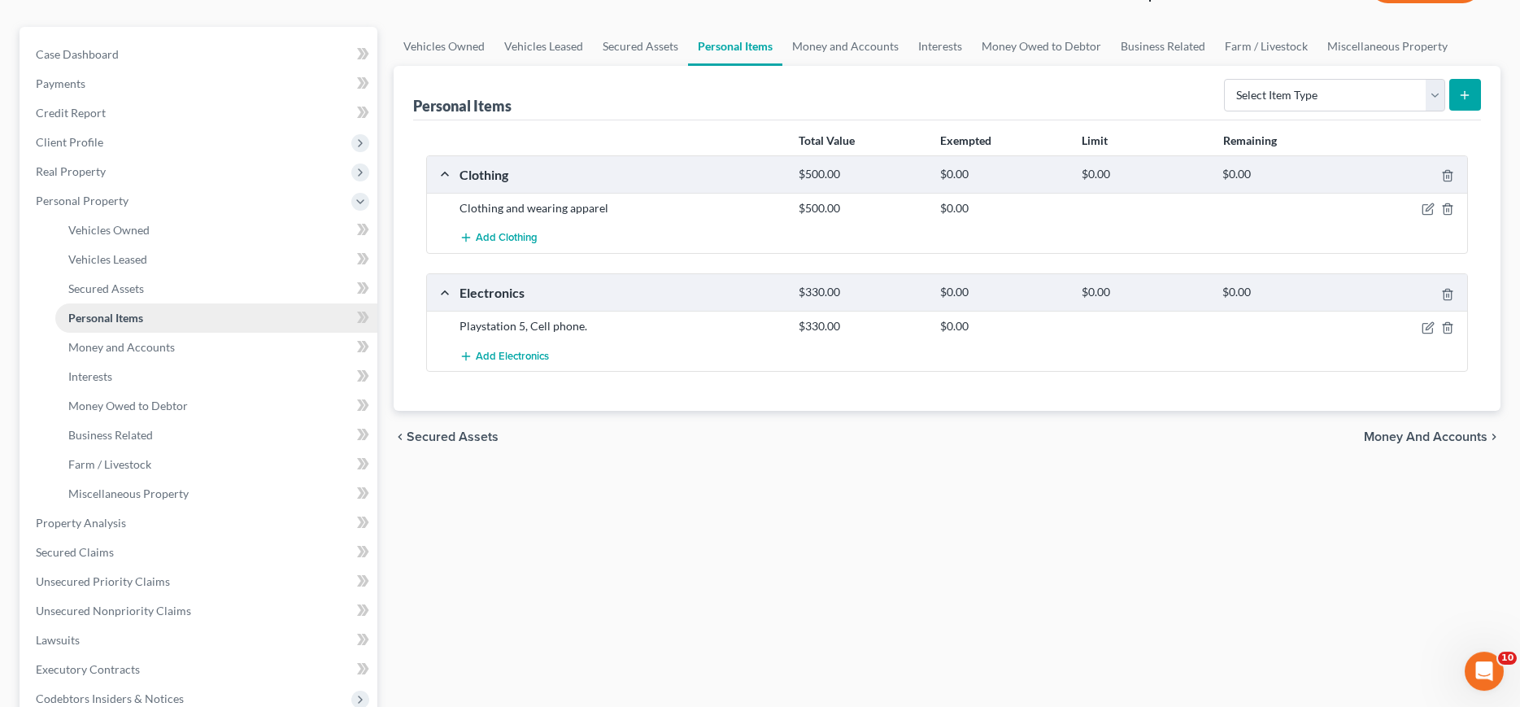
scroll to position [249, 0]
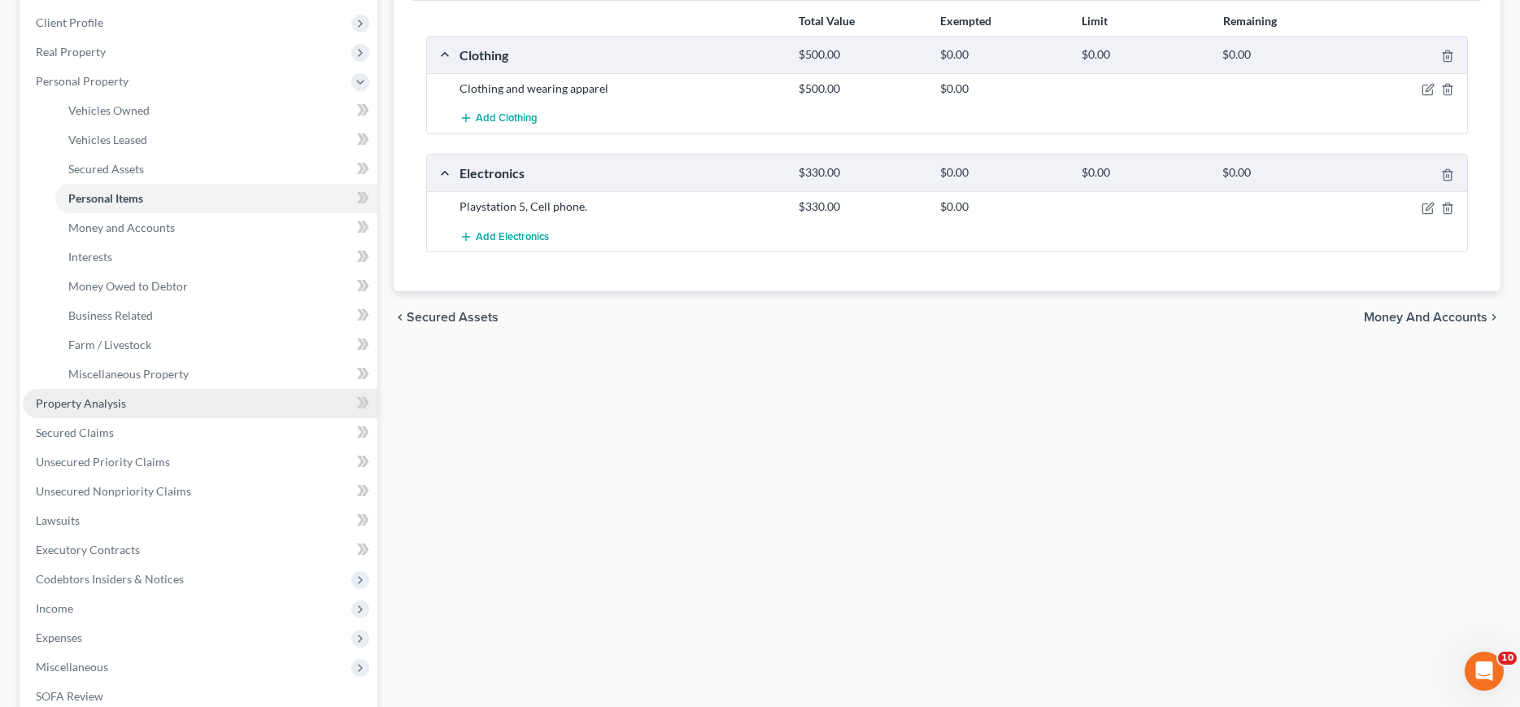
click at [91, 407] on span "Property Analysis" at bounding box center [81, 403] width 90 height 14
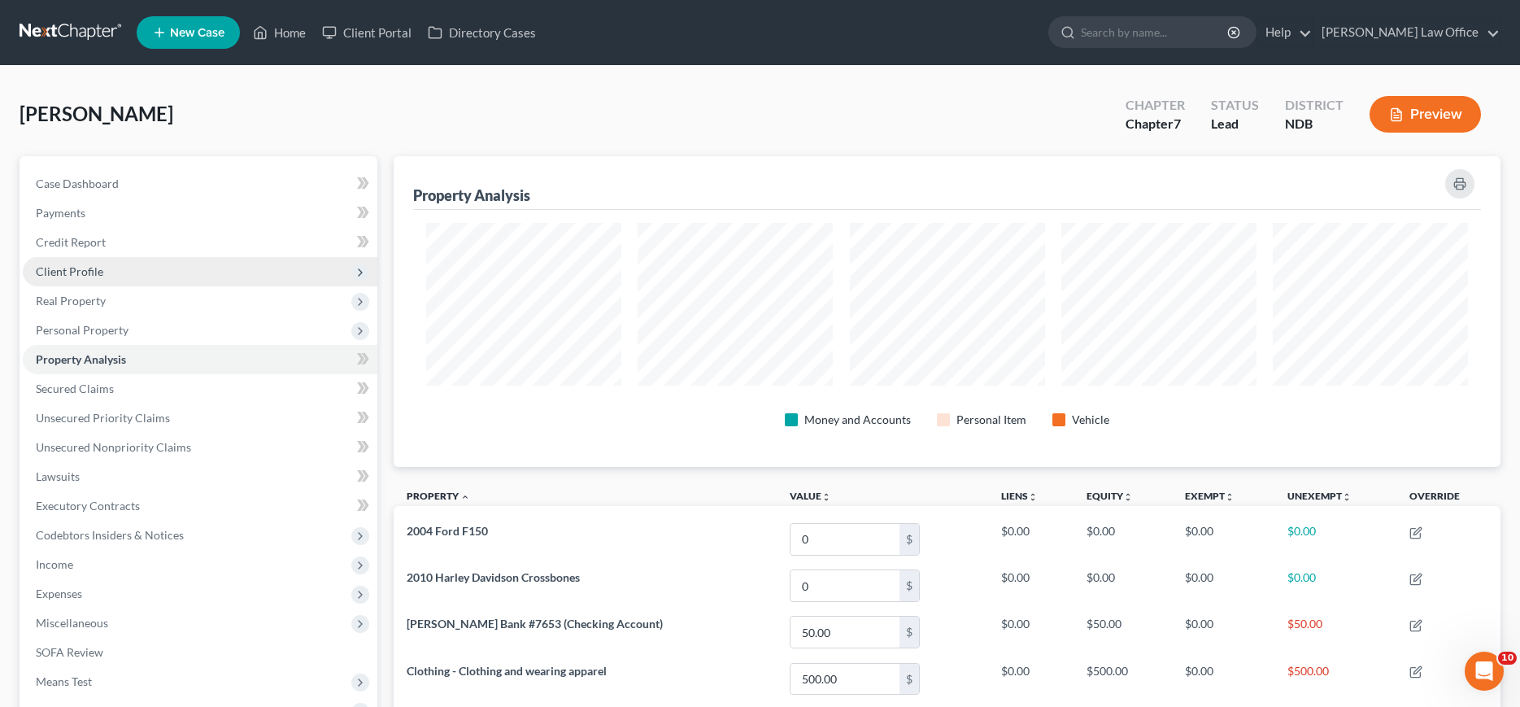
click at [76, 268] on span "Client Profile" at bounding box center [69, 271] width 67 height 14
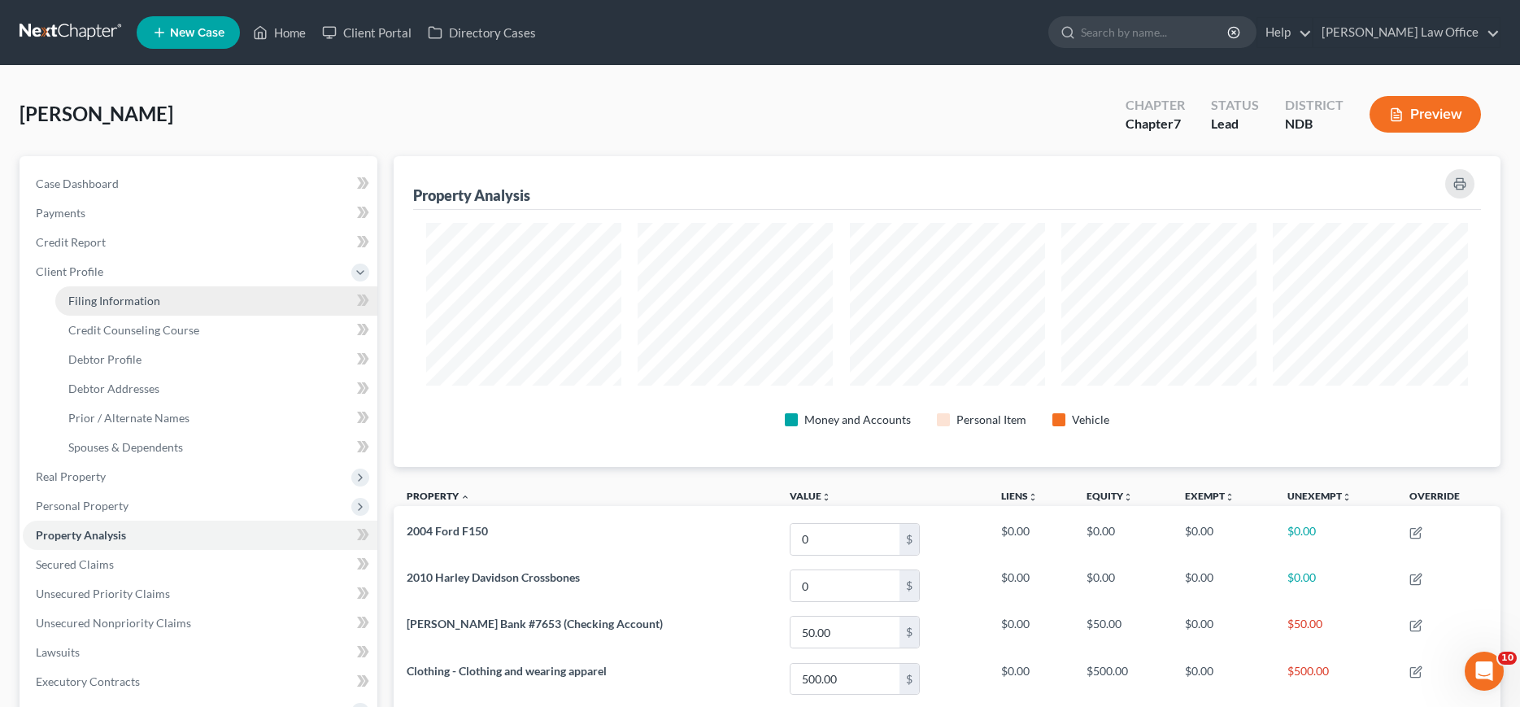
click at [86, 301] on span "Filing Information" at bounding box center [114, 301] width 92 height 14
select select "1"
select select "0"
select select "60"
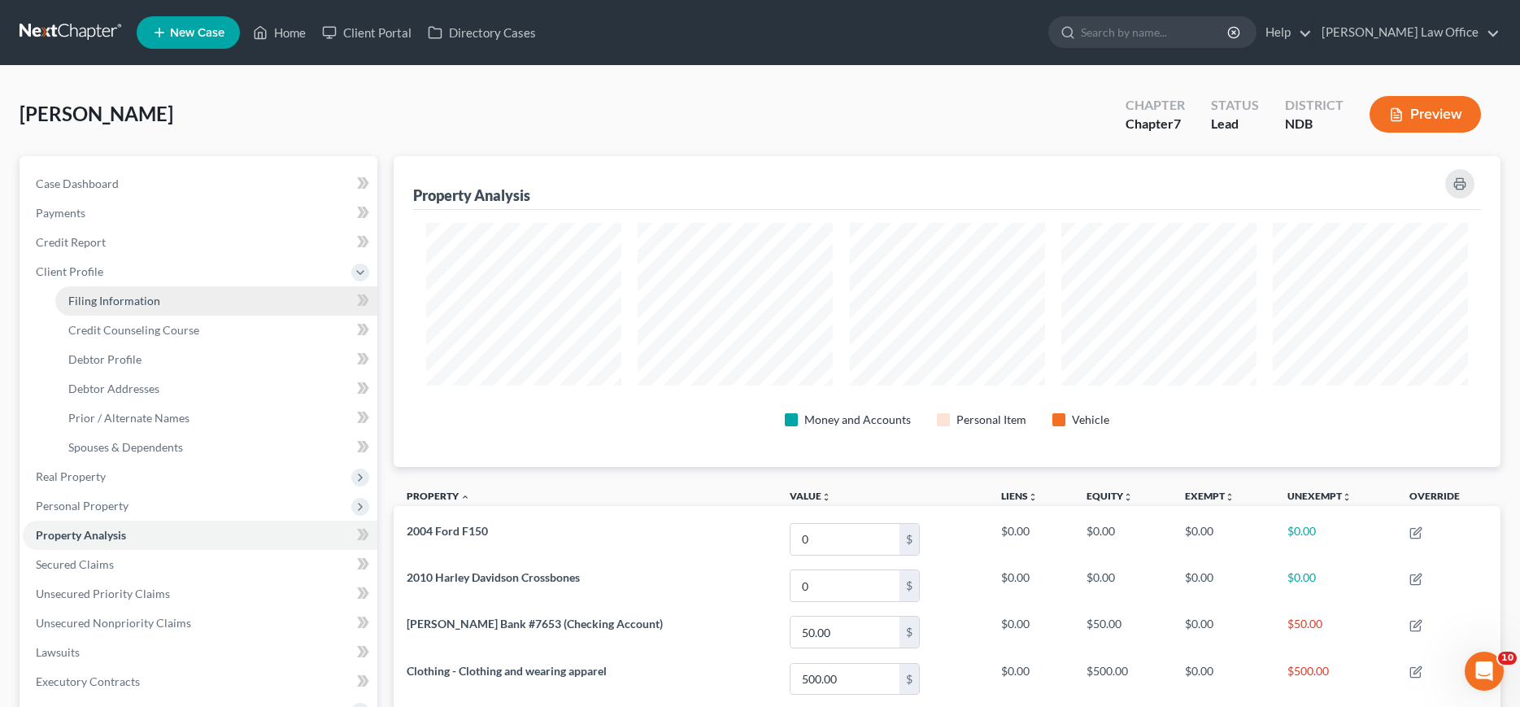
select select "29"
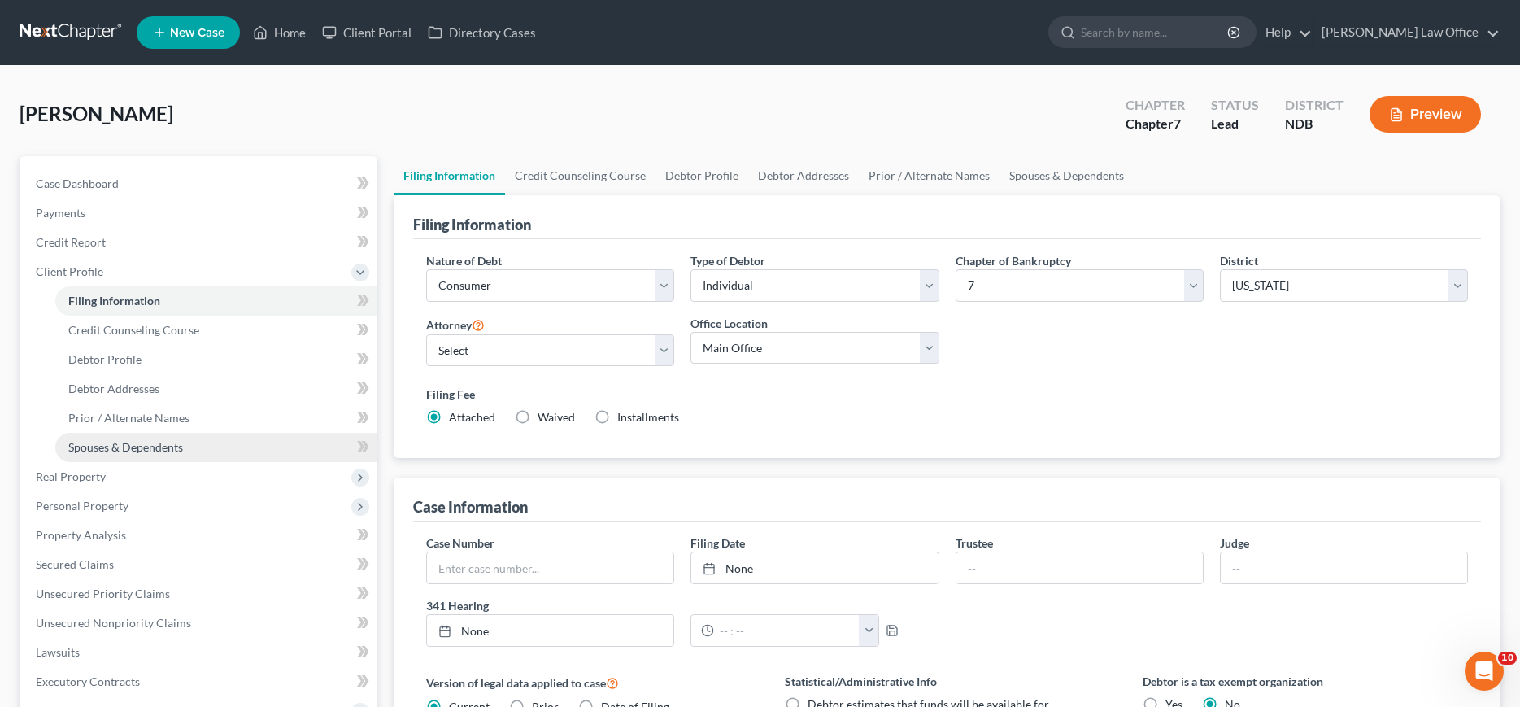
click at [114, 444] on span "Spouses & Dependents" at bounding box center [125, 447] width 115 height 14
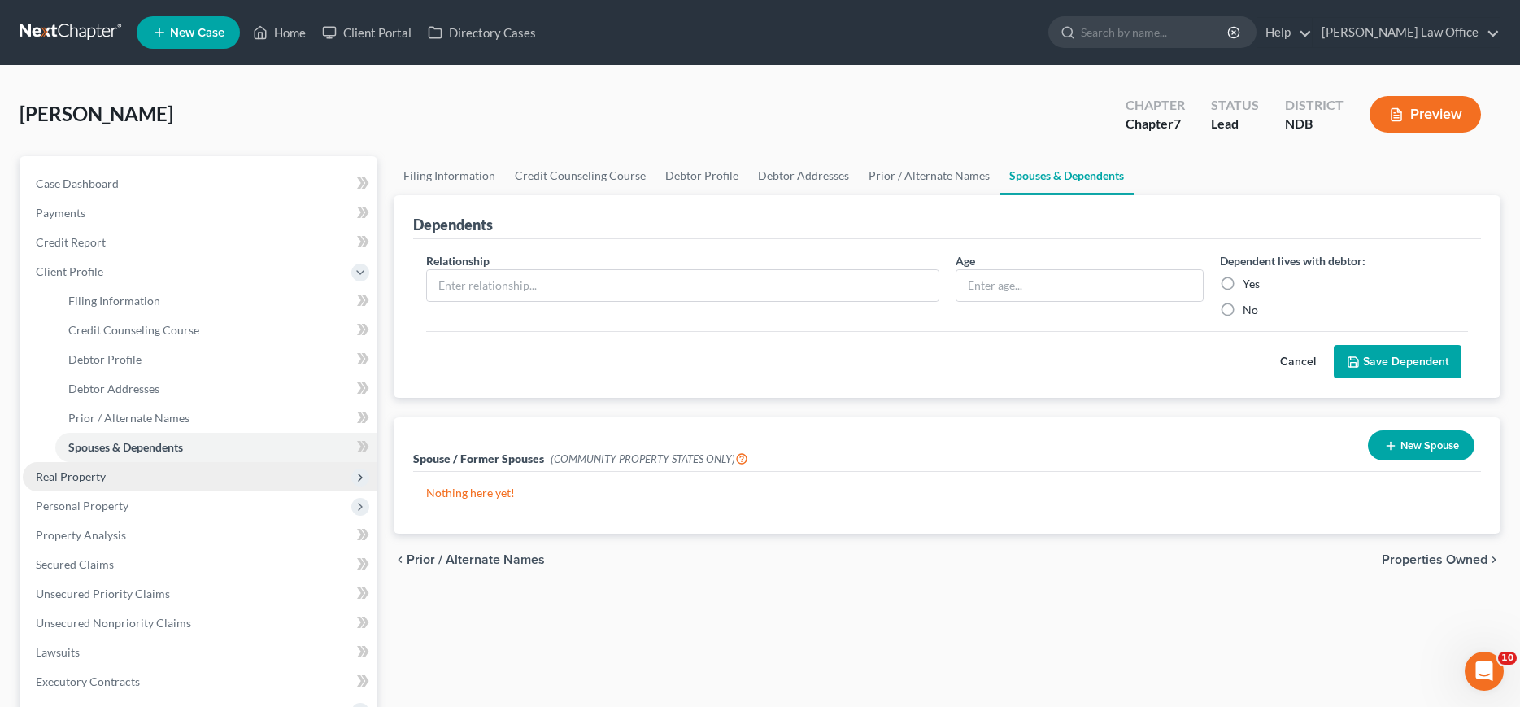
click at [77, 481] on span "Real Property" at bounding box center [71, 476] width 70 height 14
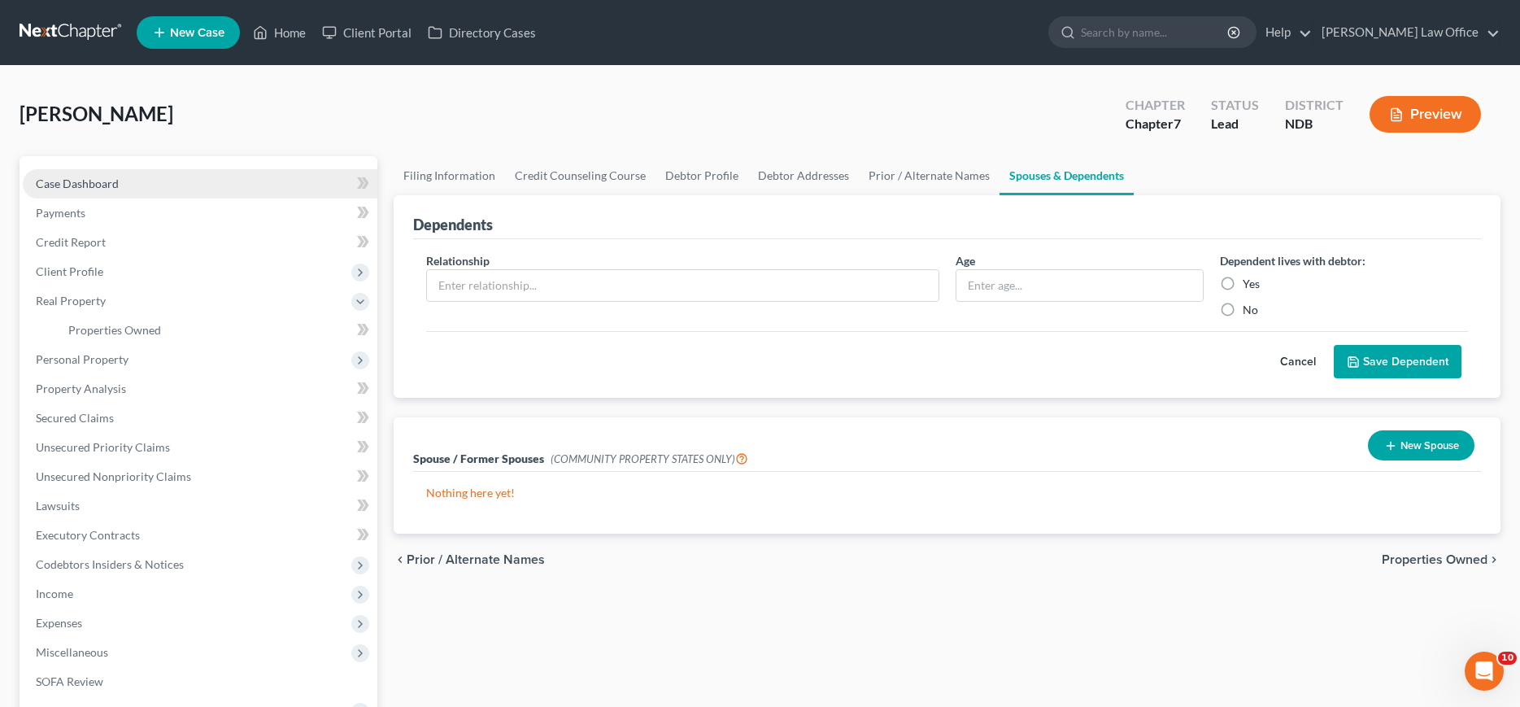
click at [76, 182] on span "Case Dashboard" at bounding box center [77, 183] width 83 height 14
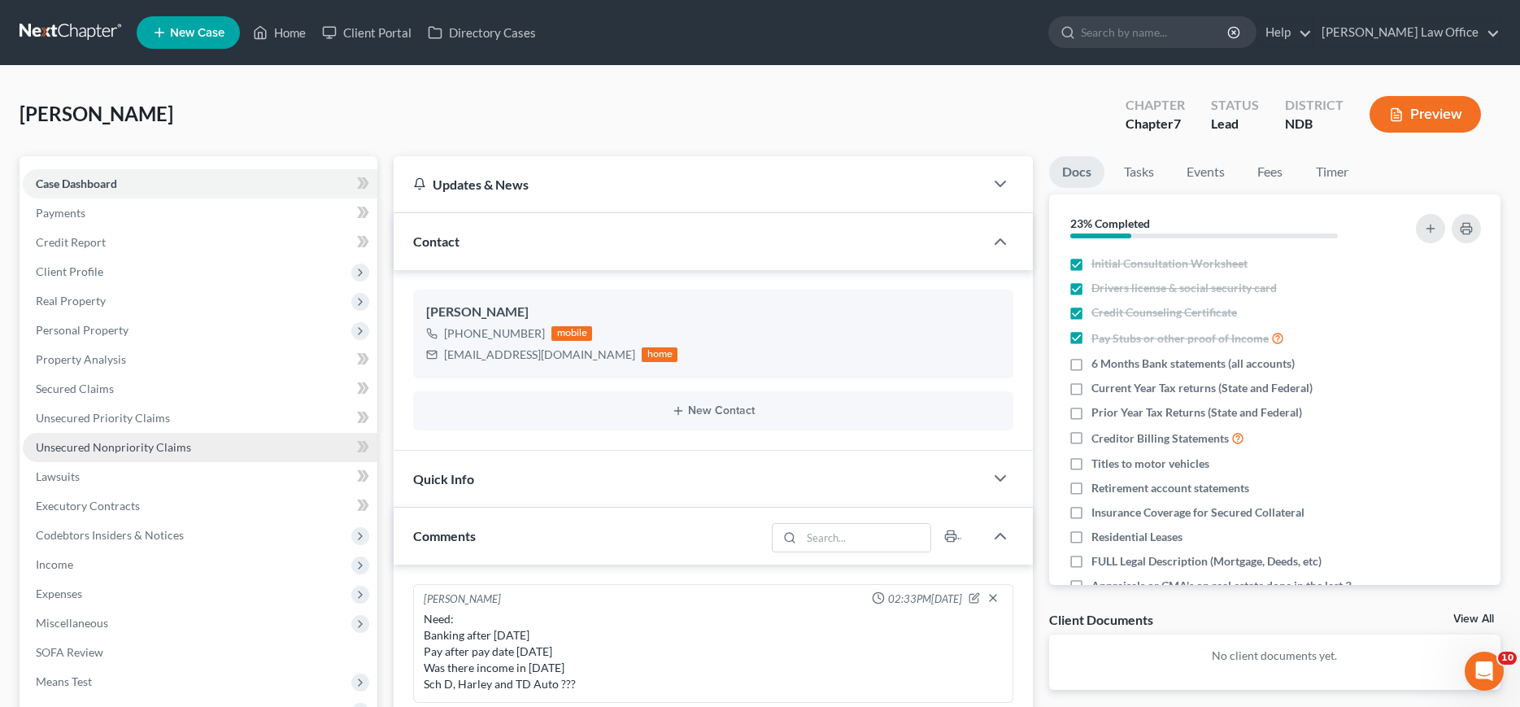
click at [135, 447] on span "Unsecured Nonpriority Claims" at bounding box center [113, 447] width 155 height 14
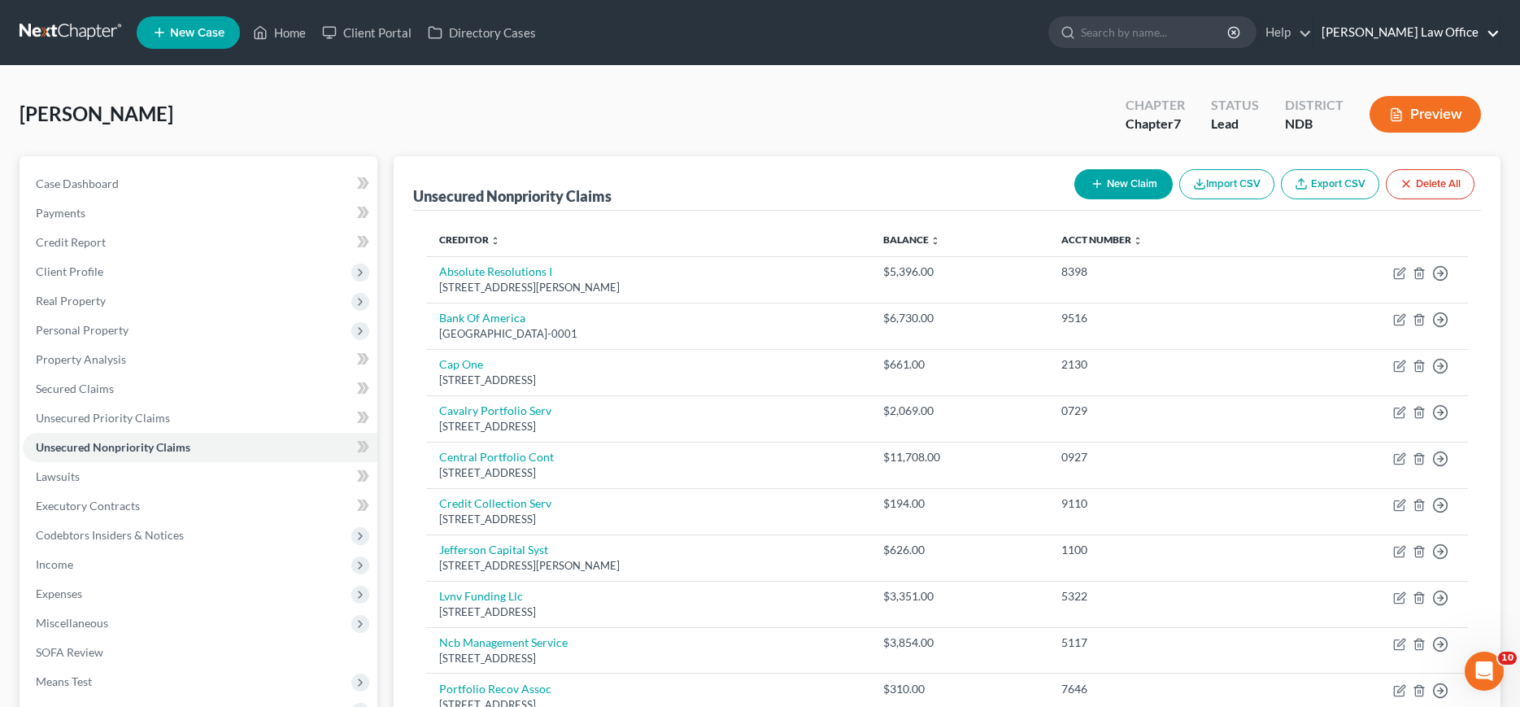
click at [1420, 37] on link "Bulie Diaz Law Office" at bounding box center [1406, 32] width 186 height 29
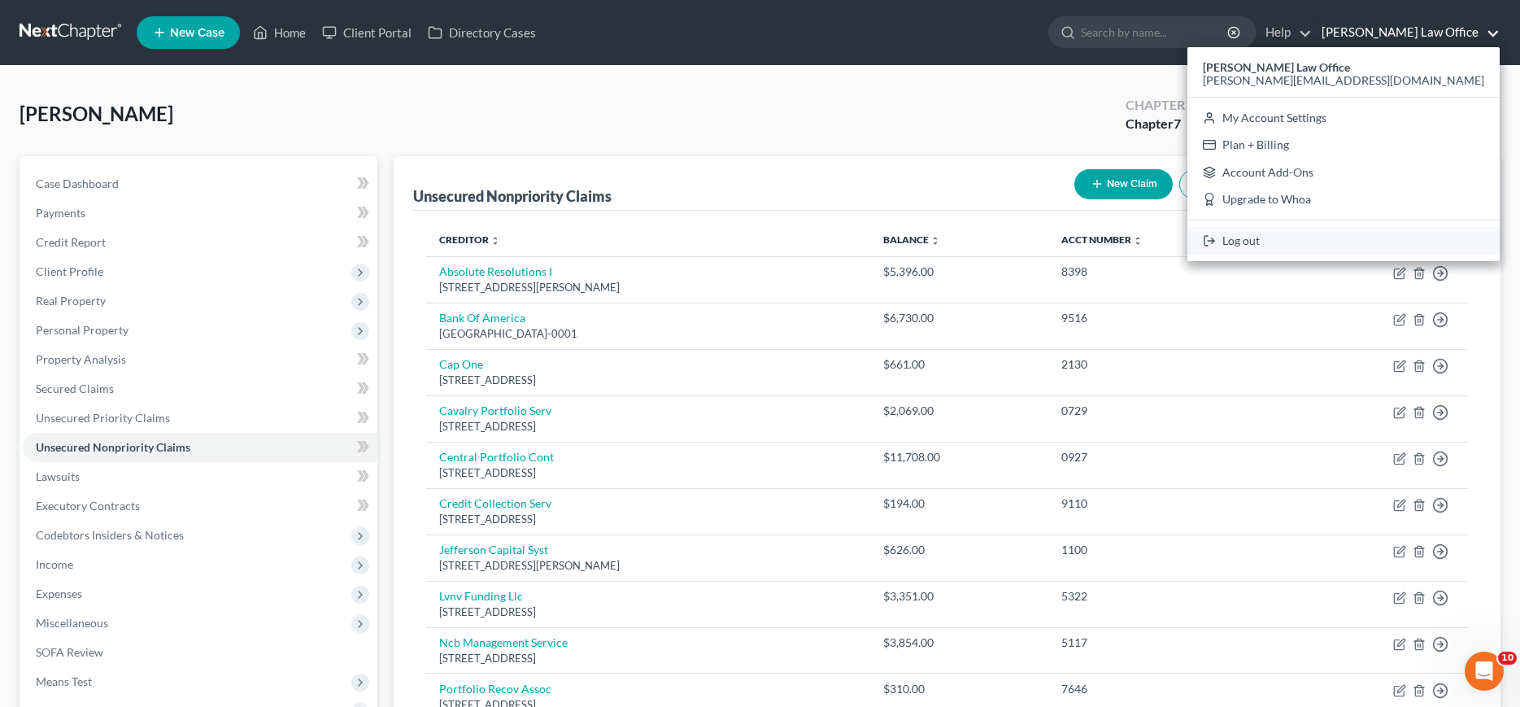
click at [1390, 240] on link "Log out" at bounding box center [1343, 241] width 312 height 28
